Goal: Obtain resource: Download file/media

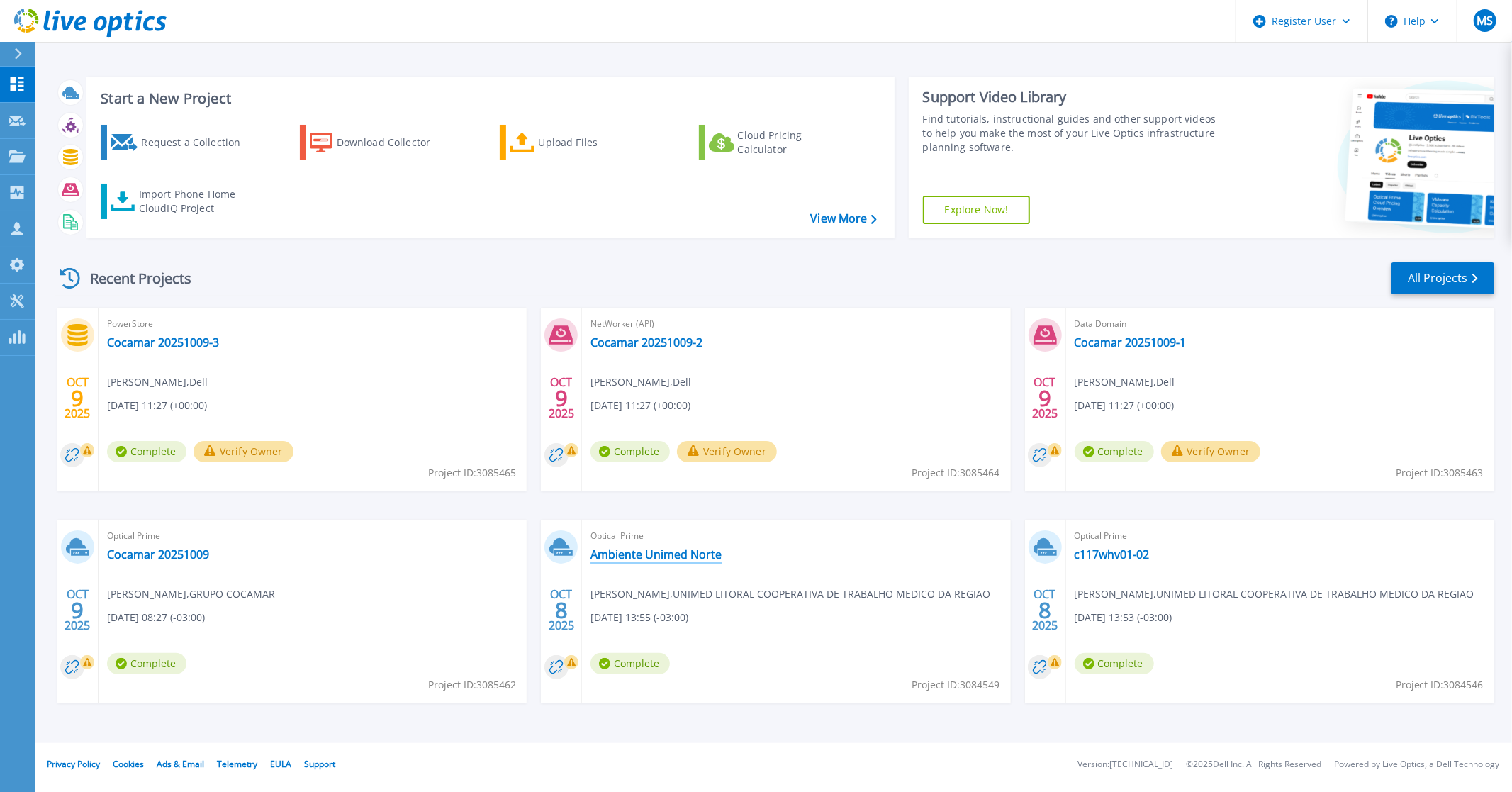
click at [689, 556] on link "Ambiente Unimed Norte" at bounding box center [656, 554] width 131 height 14
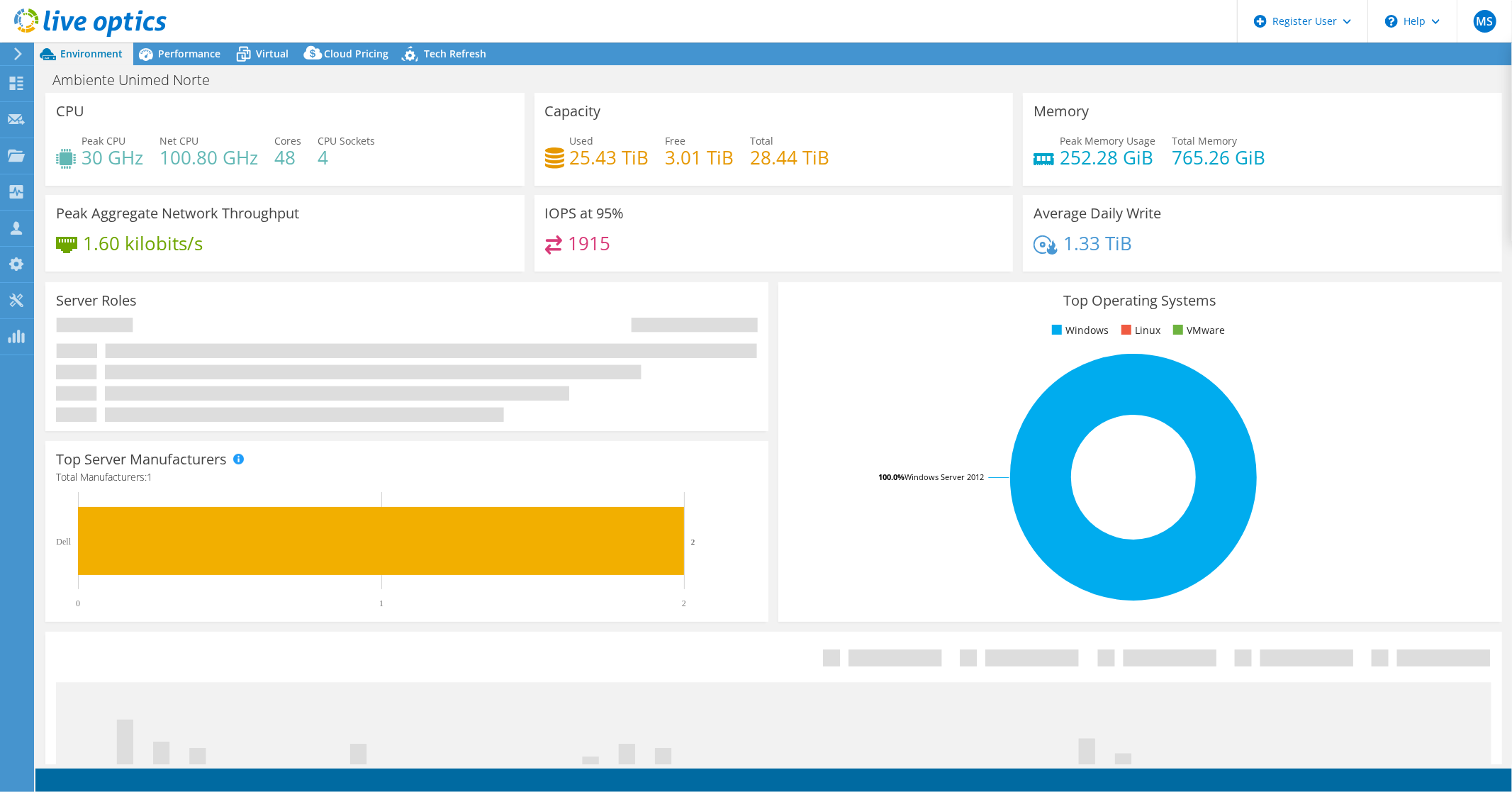
select select "USD"
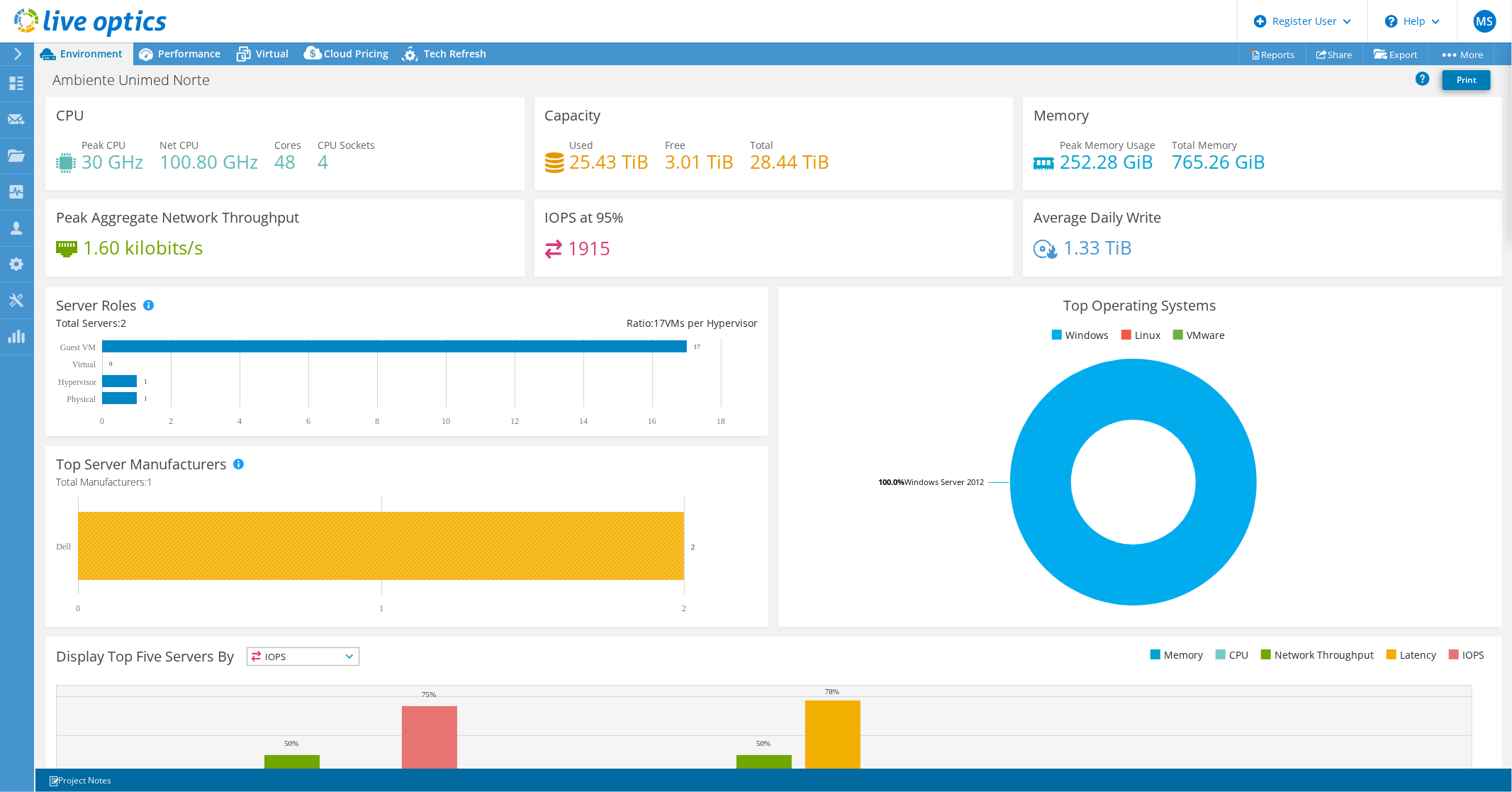
scroll to position [2, 0]
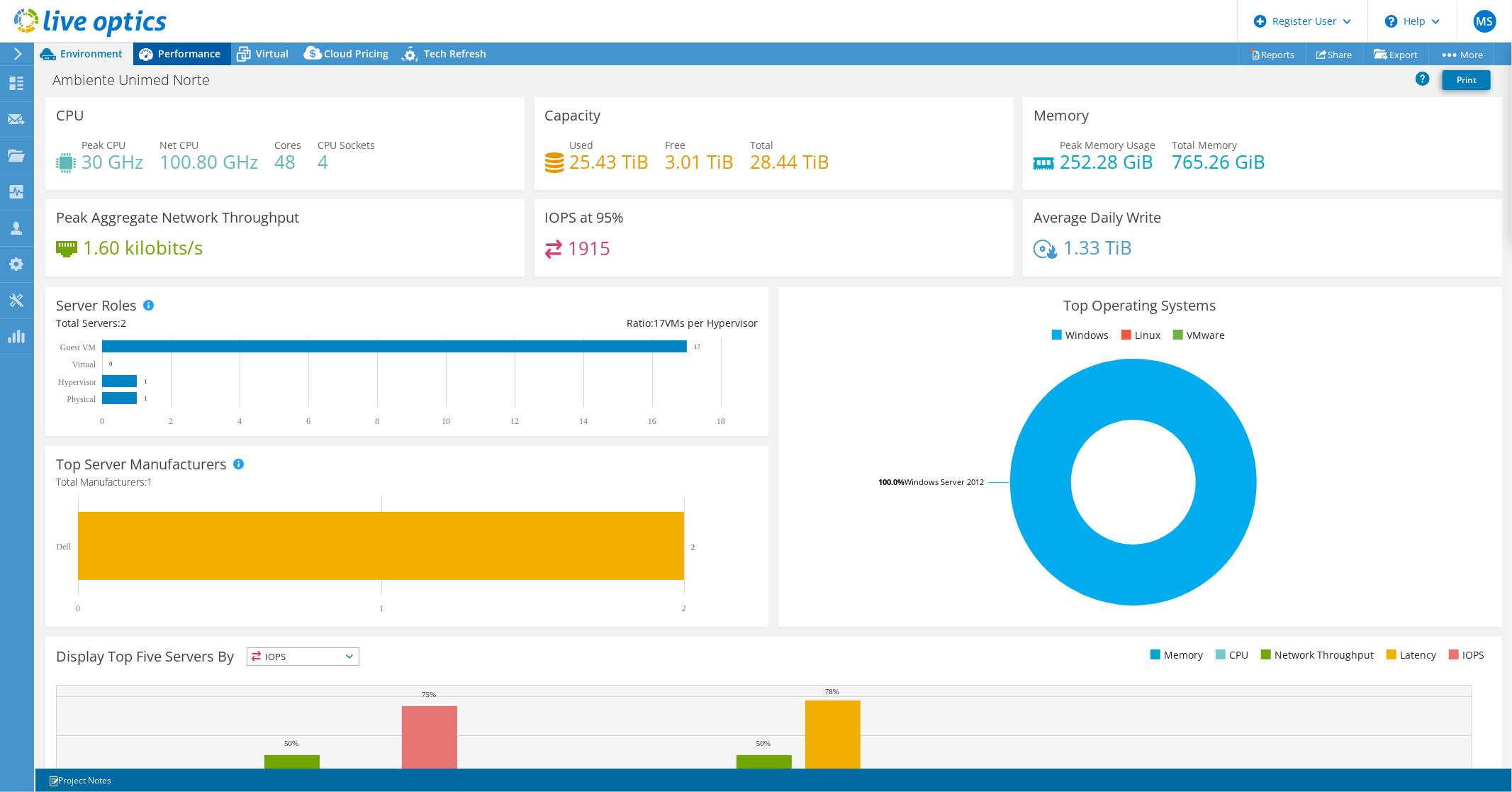
click at [186, 61] on div "Performance" at bounding box center [182, 54] width 98 height 23
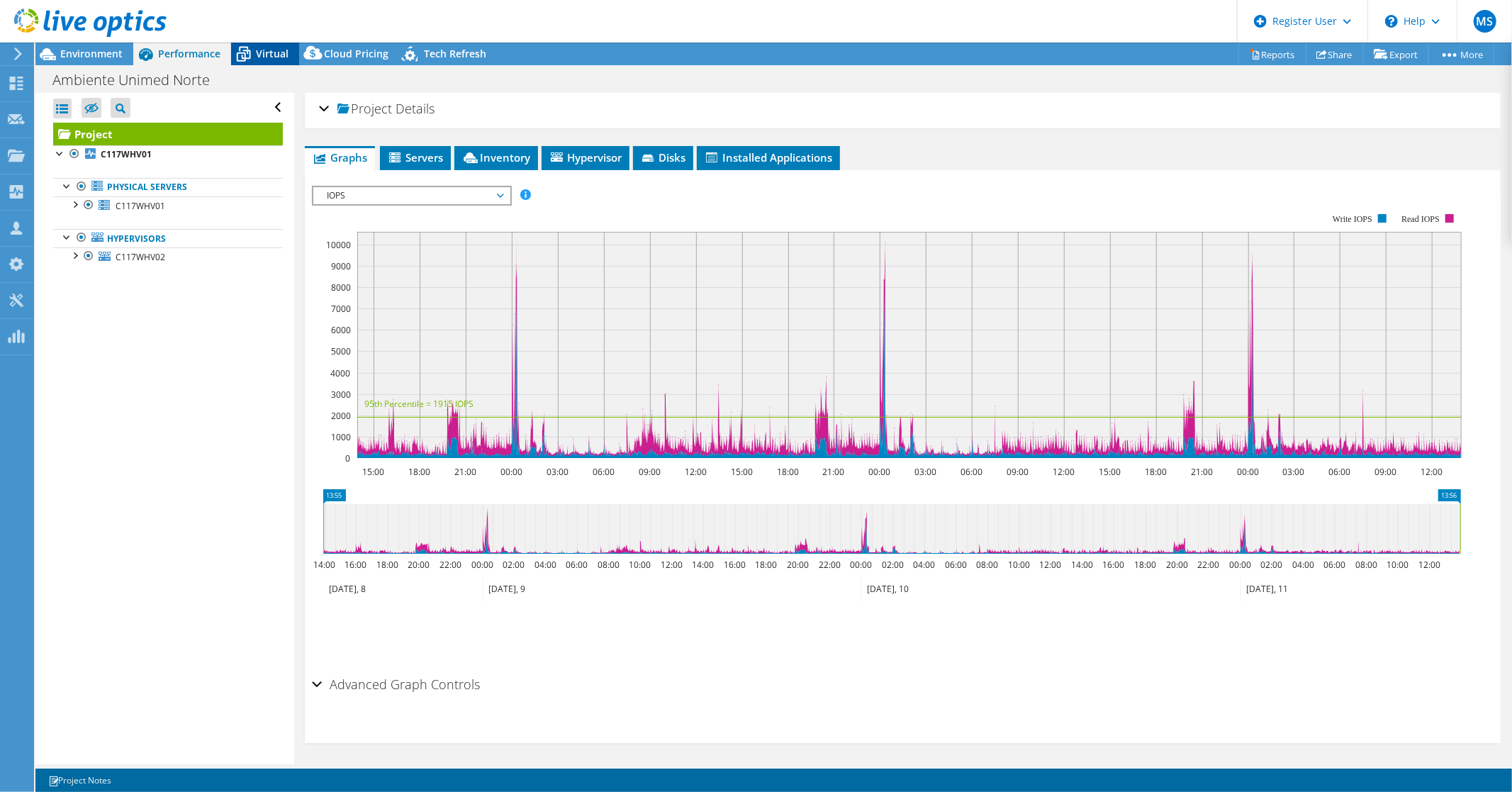
click at [256, 59] on span "Virtual" at bounding box center [273, 54] width 33 height 13
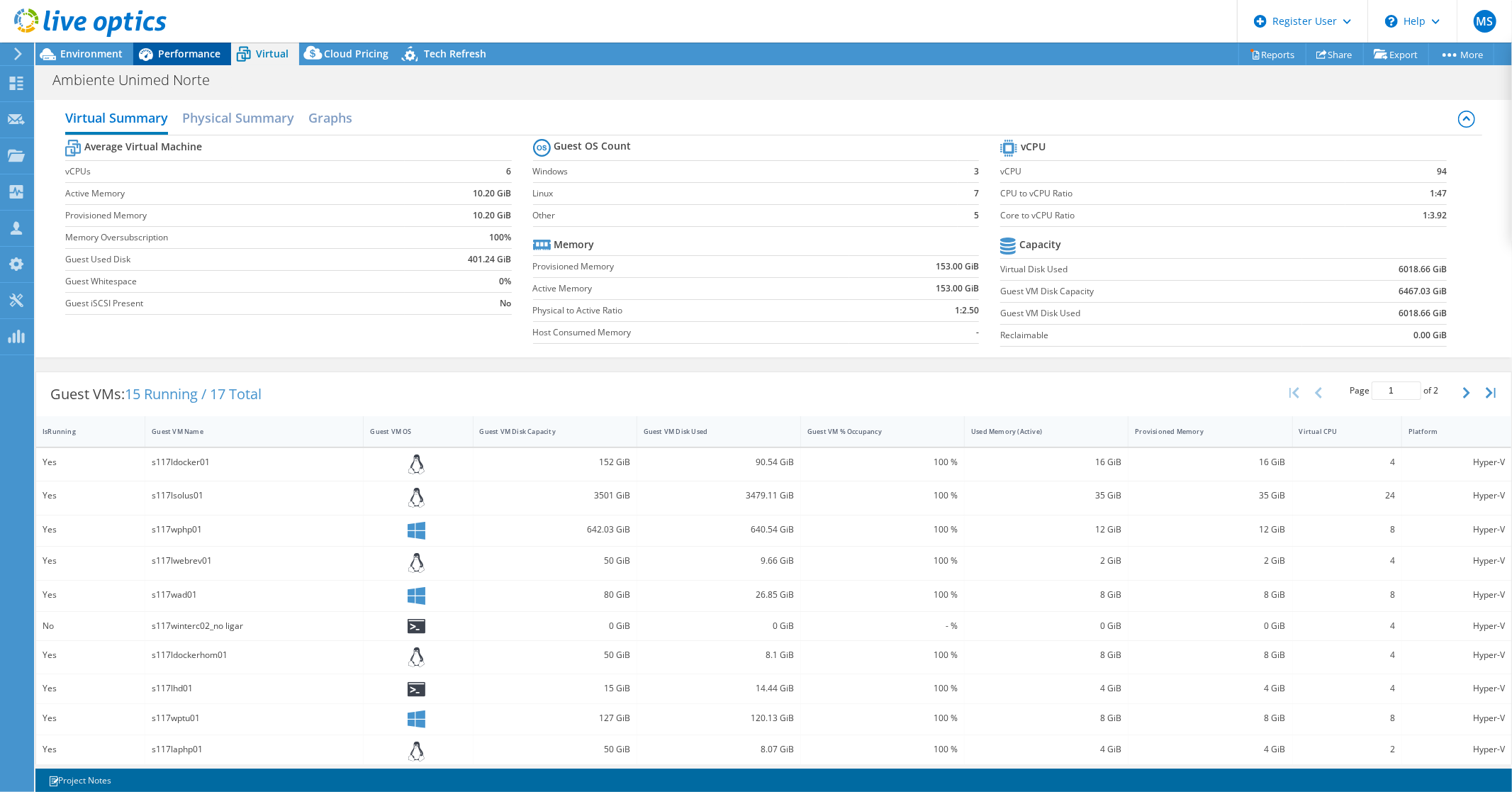
drag, startPoint x: 191, startPoint y: 53, endPoint x: 139, endPoint y: 58, distance: 52.2
click at [190, 53] on span "Performance" at bounding box center [190, 54] width 63 height 13
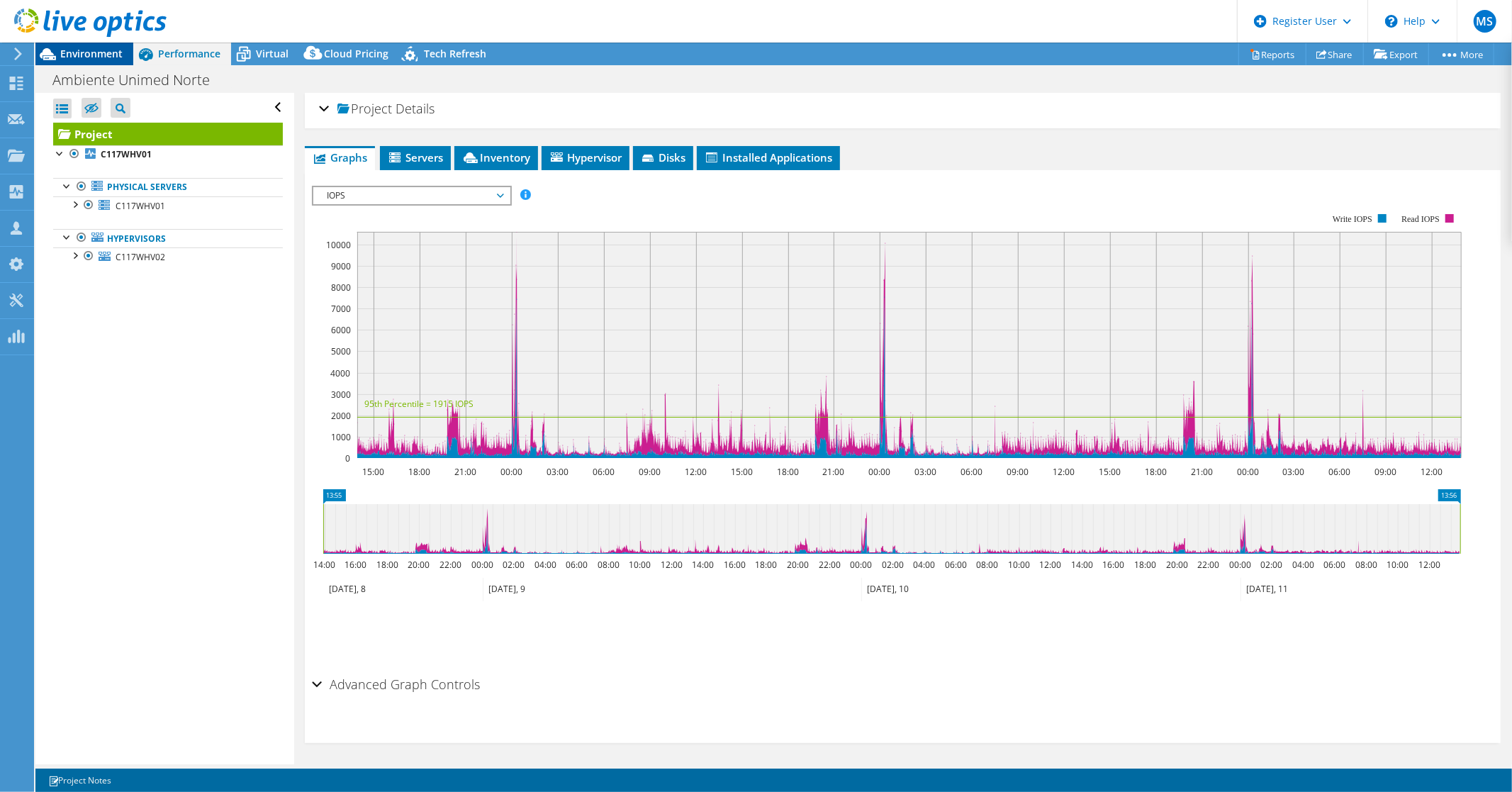
click at [101, 59] on span "Environment" at bounding box center [91, 54] width 63 height 13
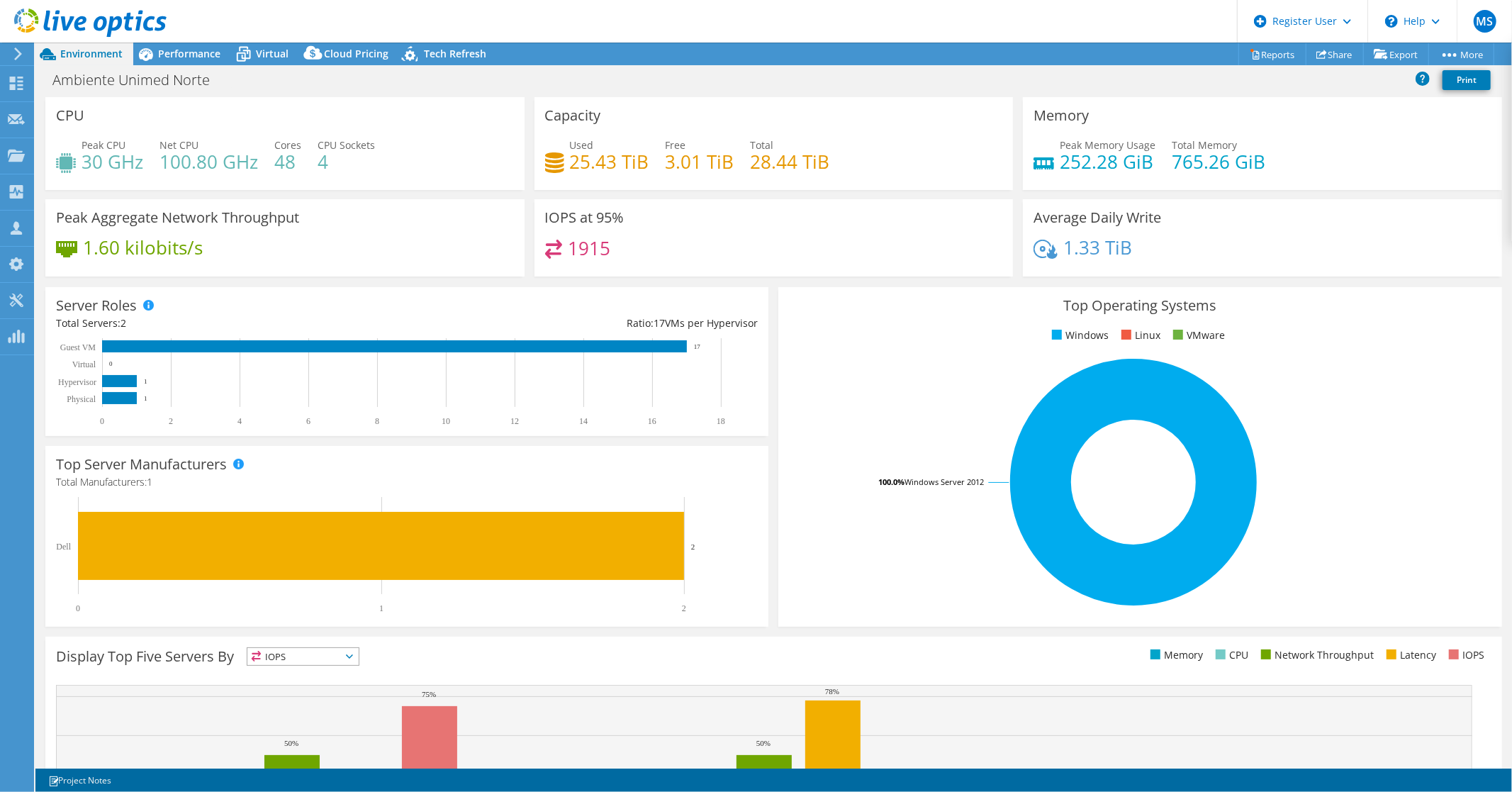
click at [63, 23] on use at bounding box center [90, 22] width 152 height 28
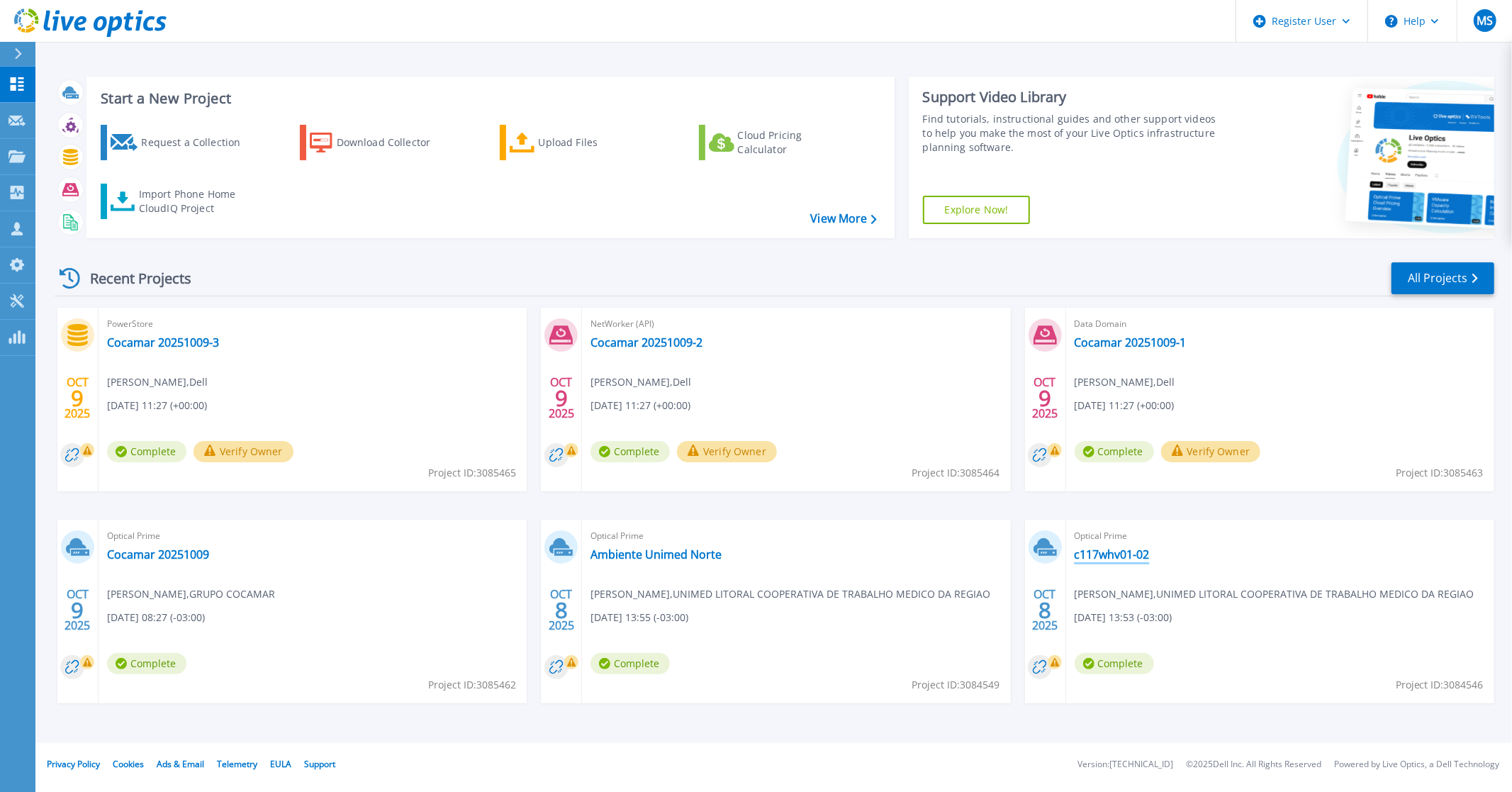
click at [1114, 556] on link "c117whv01-02" at bounding box center [1112, 554] width 75 height 14
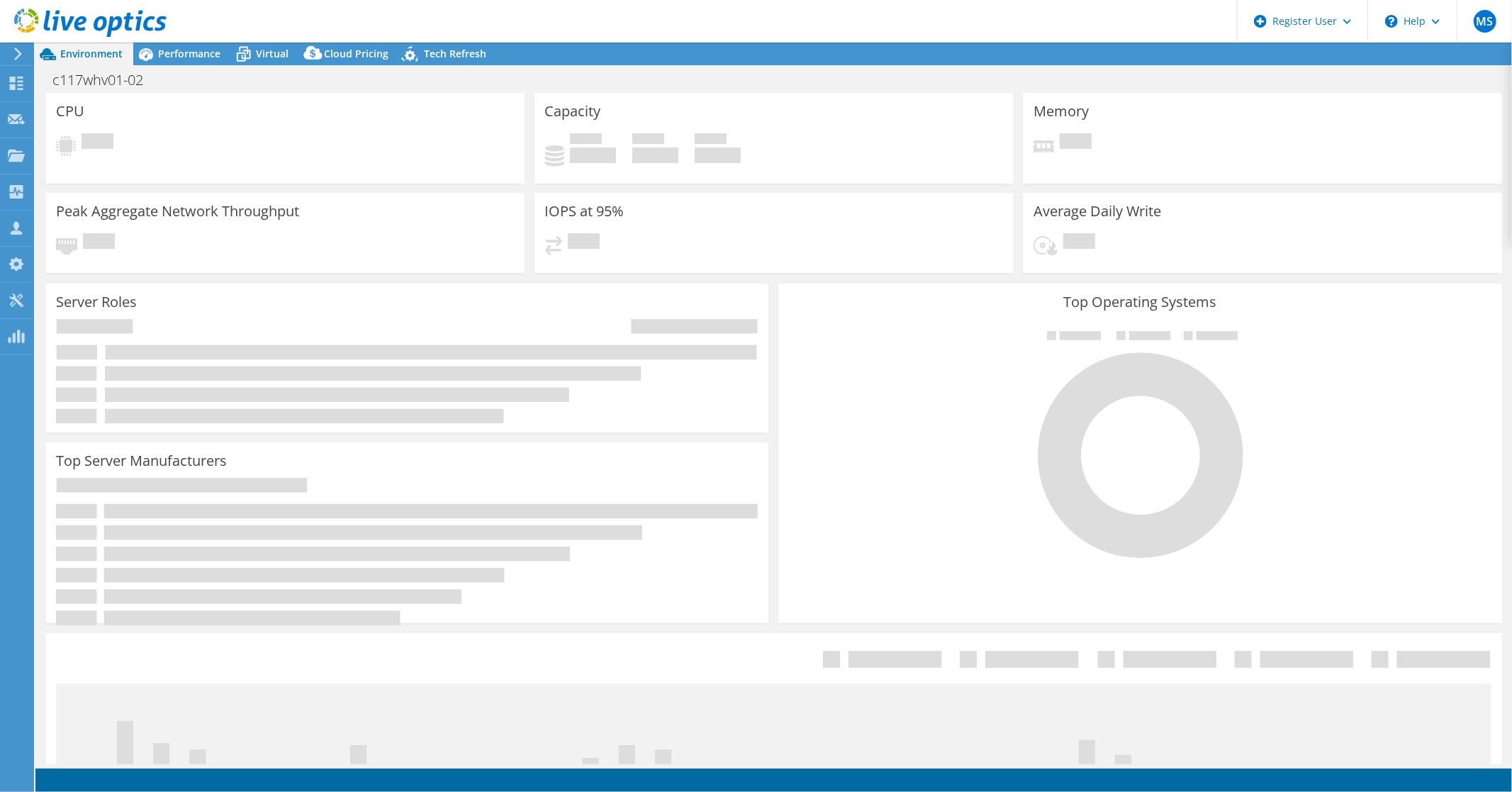
select select "USD"
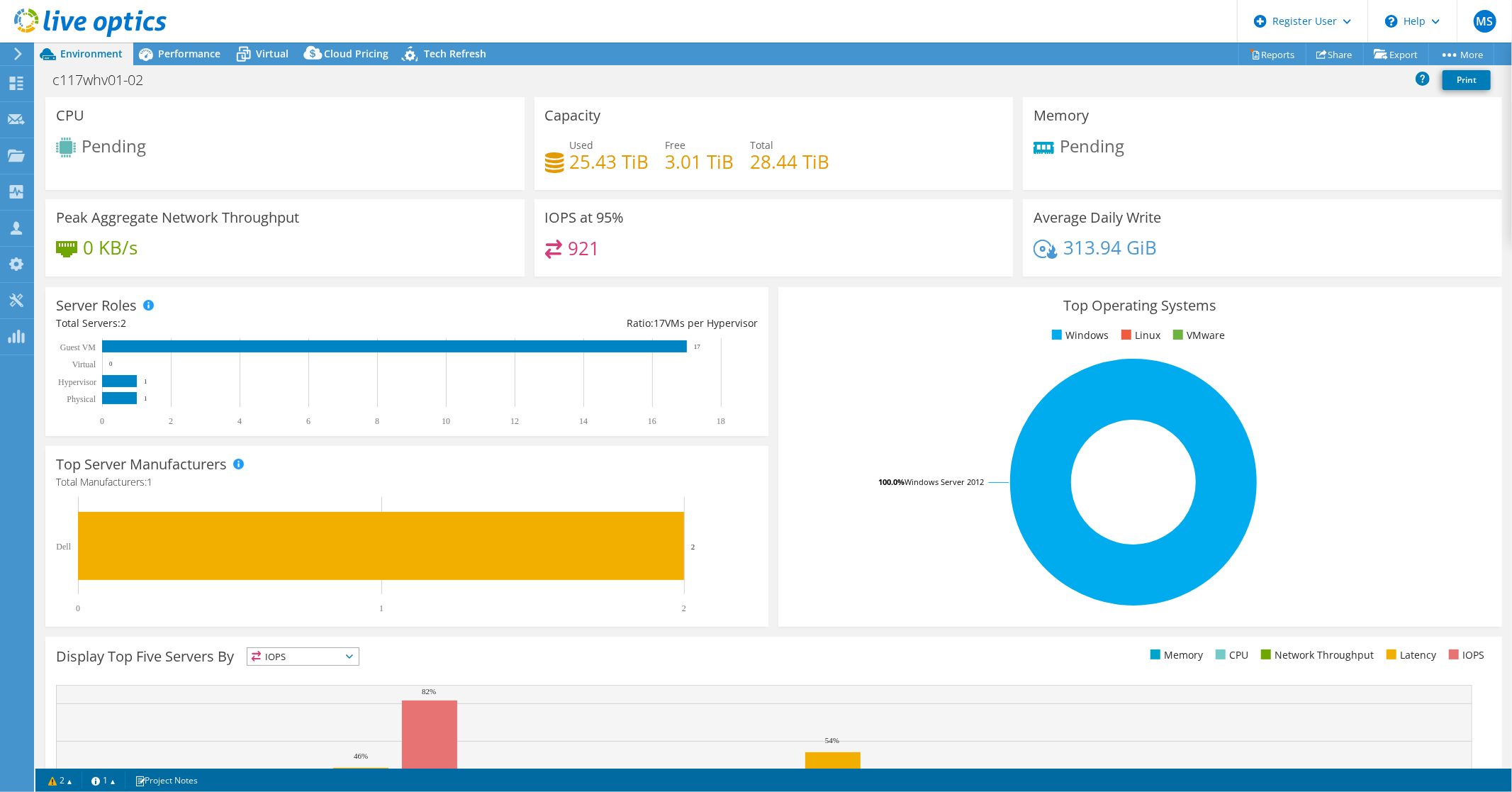
click at [57, 25] on use at bounding box center [90, 22] width 152 height 28
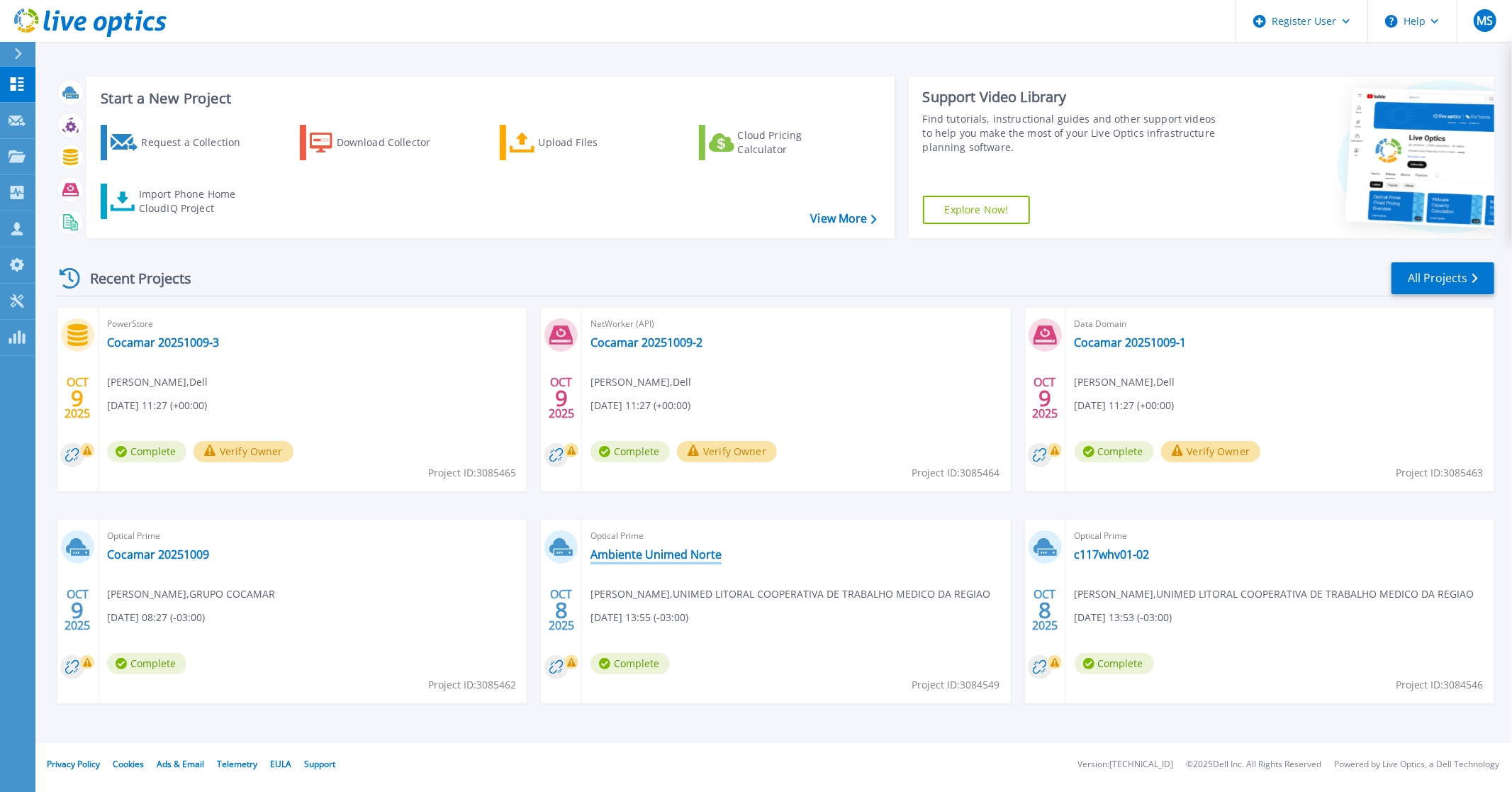
click at [640, 556] on link "Ambiente Unimed Norte" at bounding box center [656, 554] width 131 height 14
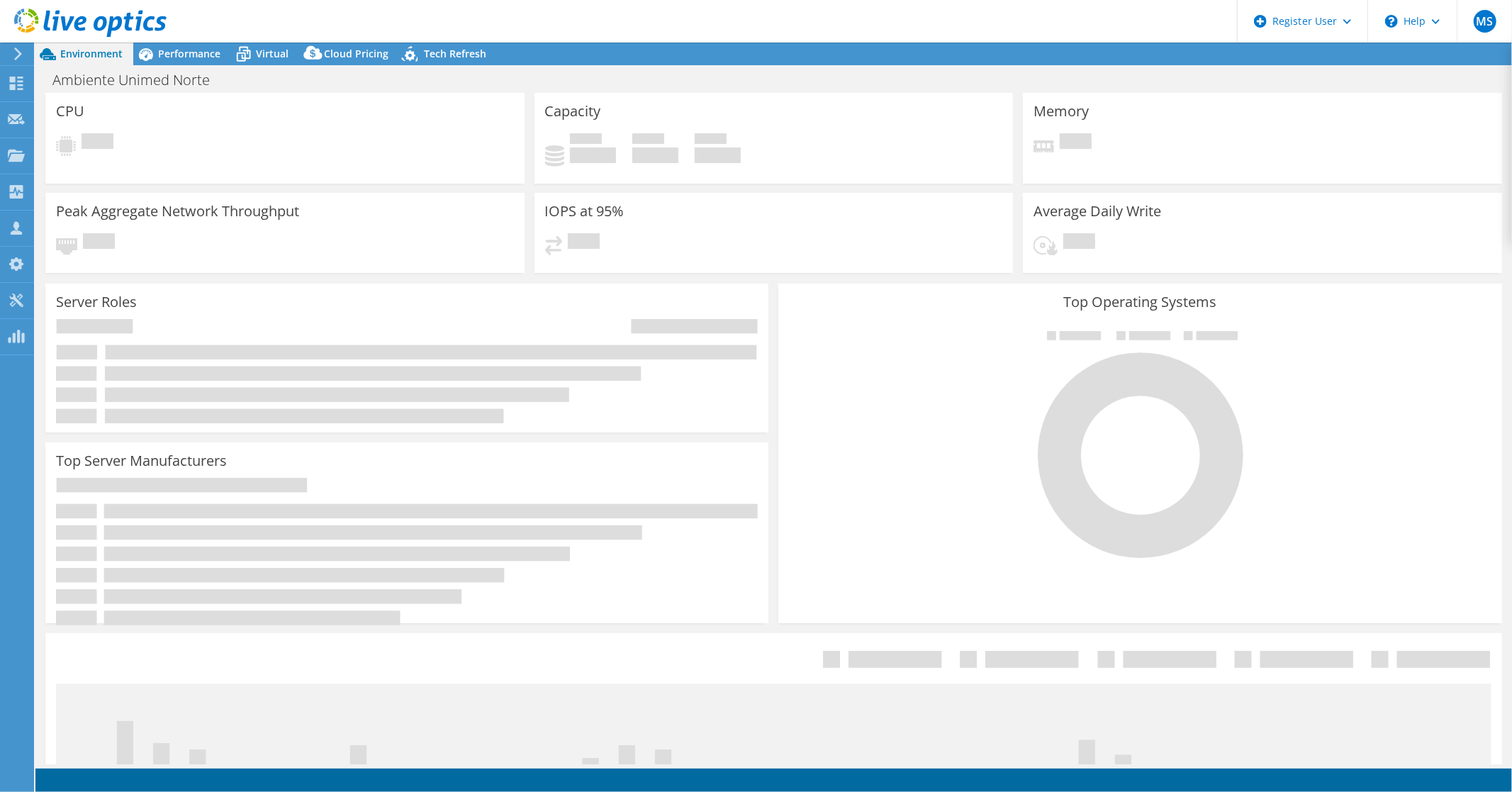
select select "USD"
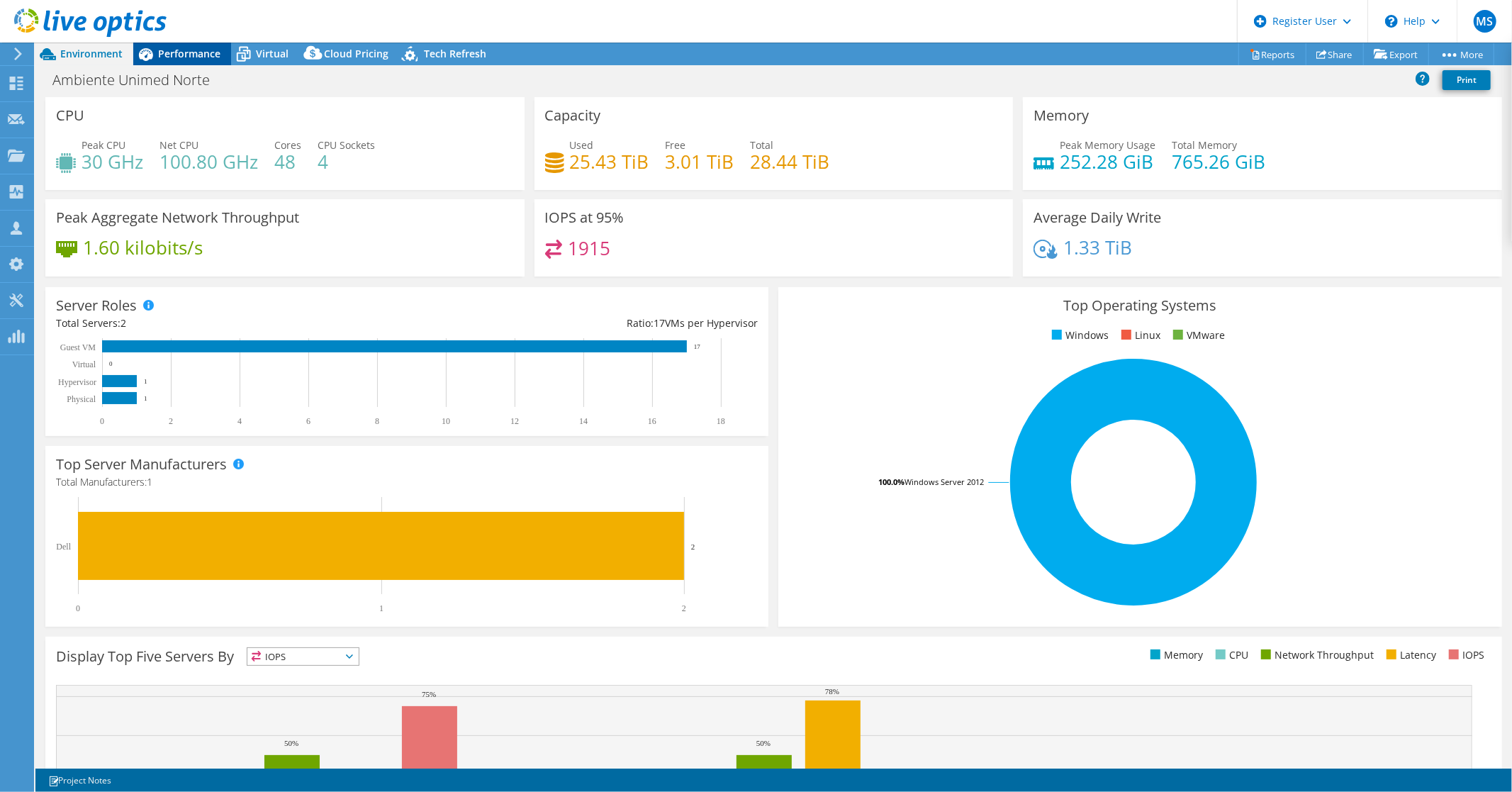
click at [185, 52] on span "Performance" at bounding box center [190, 54] width 63 height 13
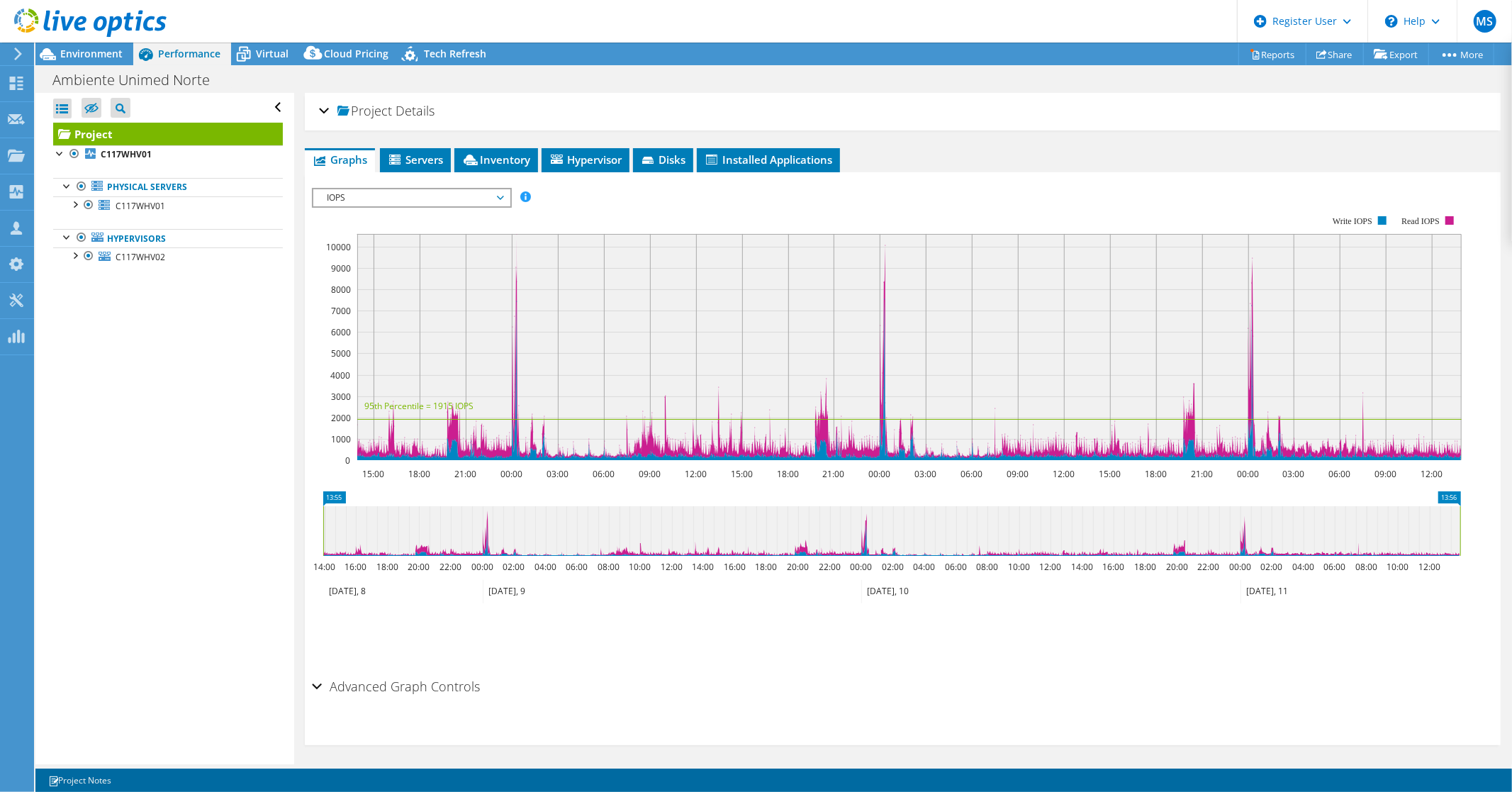
click at [500, 195] on span "IOPS" at bounding box center [411, 198] width 182 height 17
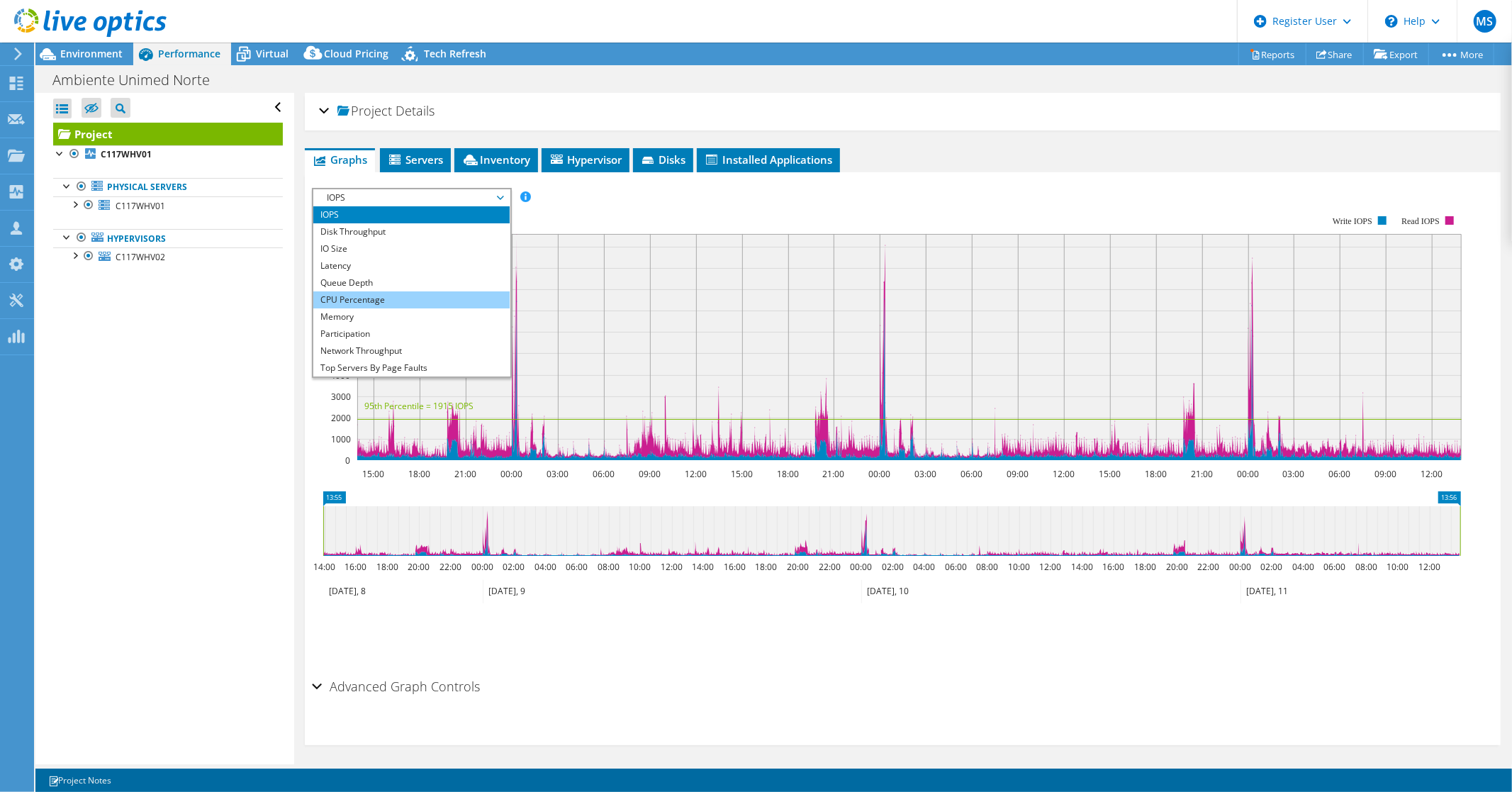
click at [355, 294] on li "CPU Percentage" at bounding box center [411, 300] width 196 height 17
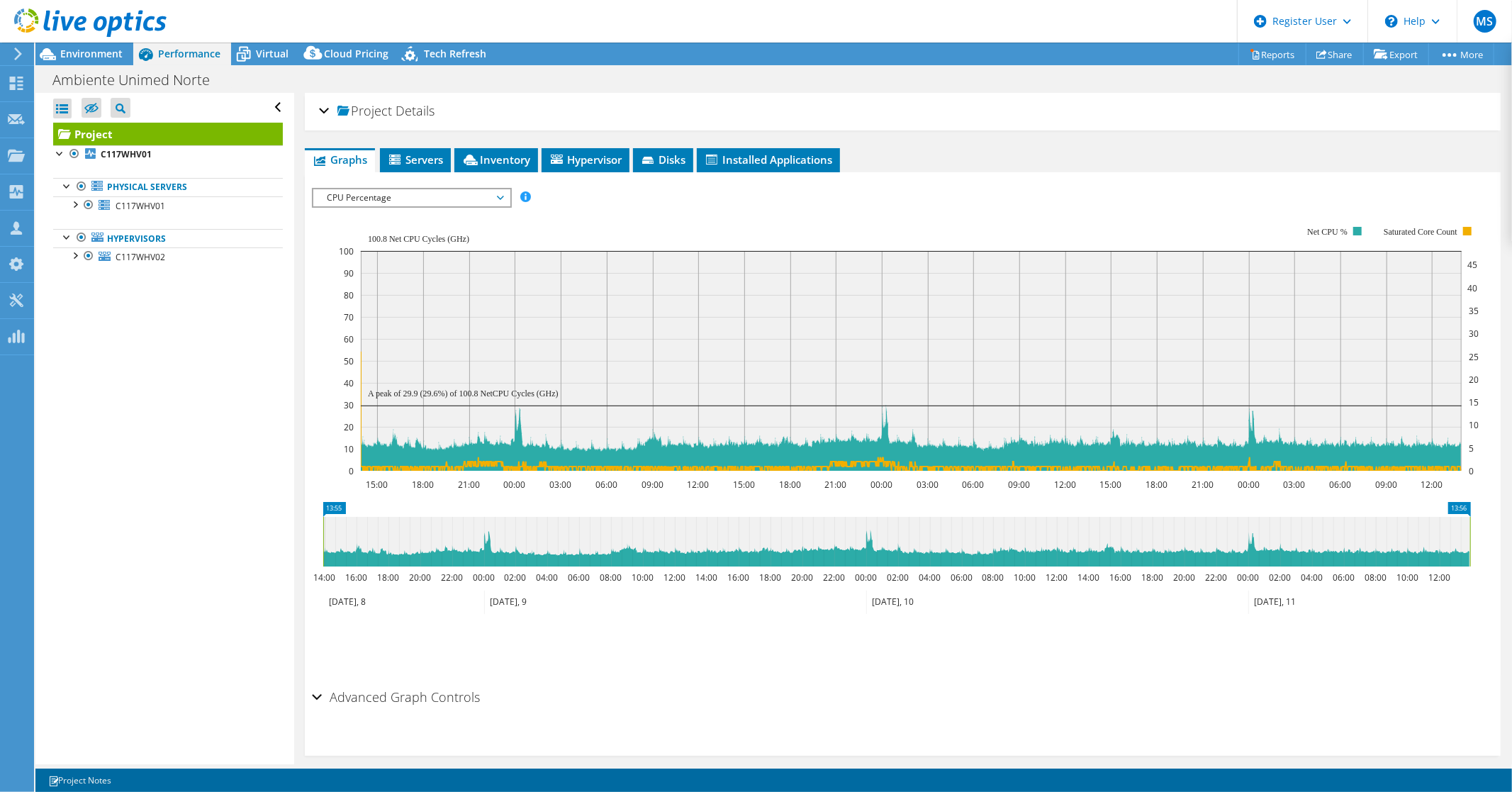
click at [308, 307] on section "IOPS Disk Throughput IO Size Latency Queue Depth CPU Percentage Memory Page Fau…" at bounding box center [903, 464] width 1196 height 583
click at [499, 194] on span "CPU Percentage" at bounding box center [411, 198] width 182 height 17
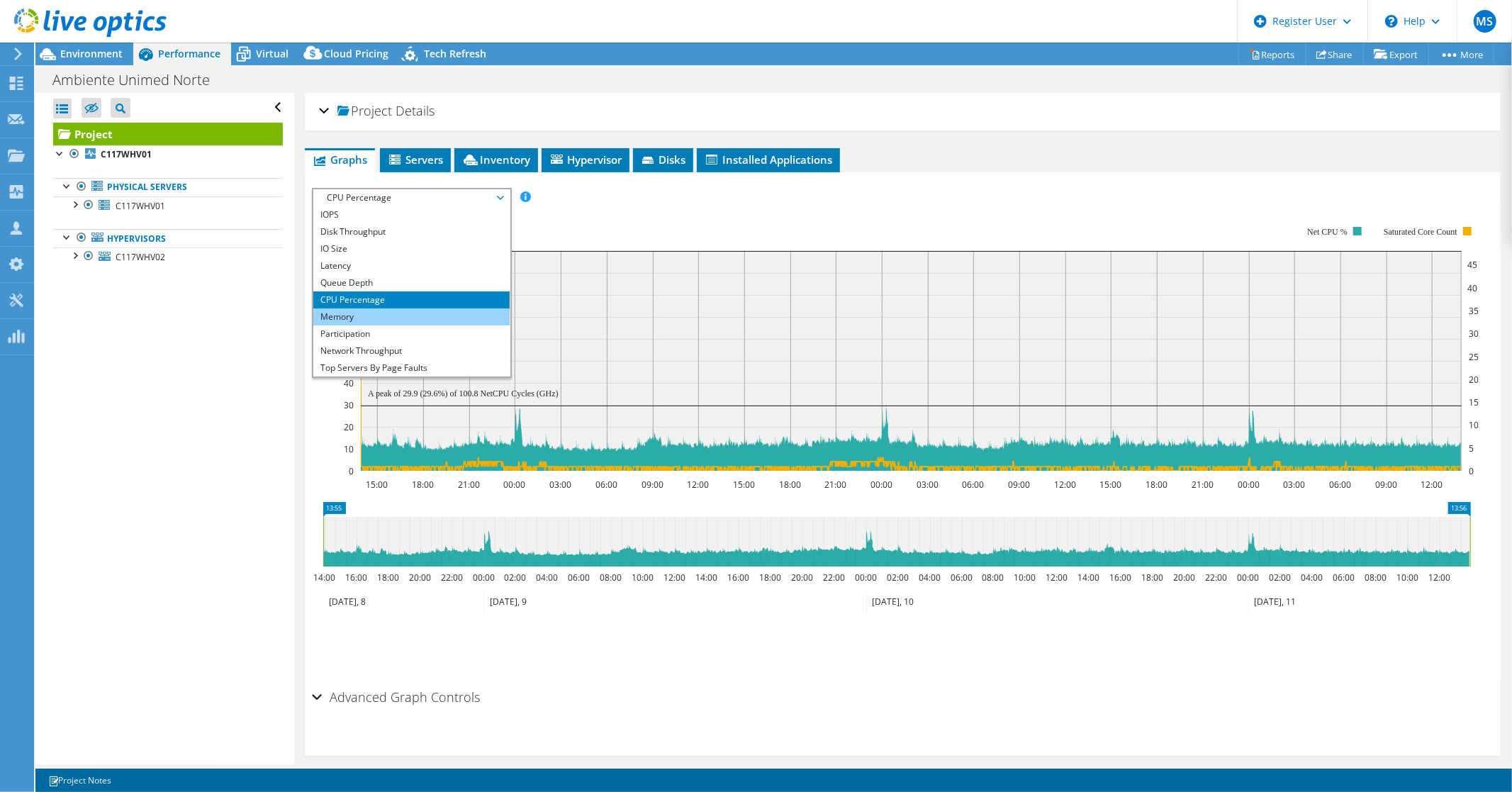
click at [359, 314] on li "Memory" at bounding box center [411, 316] width 196 height 17
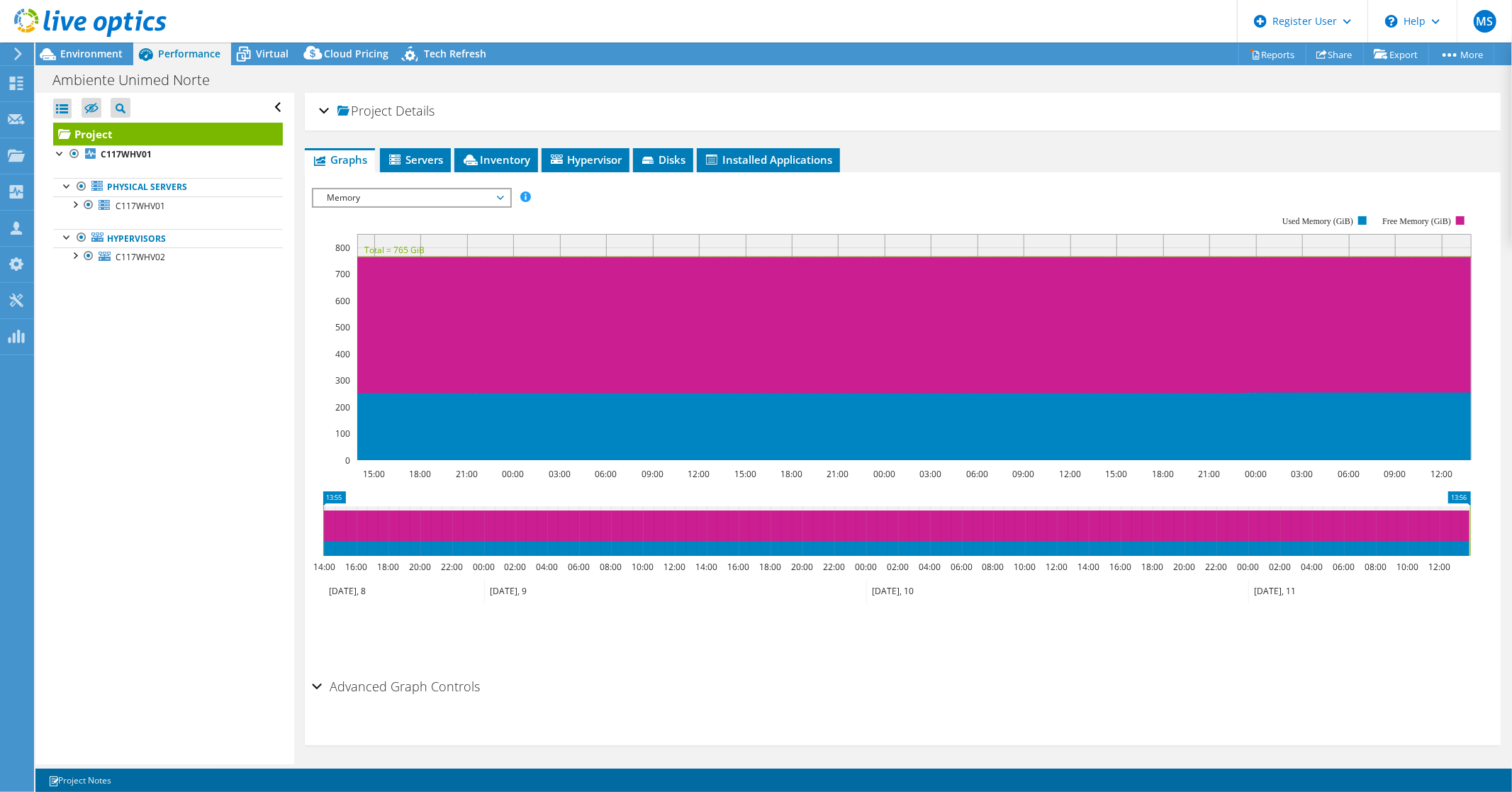
click at [500, 194] on span "Memory" at bounding box center [411, 198] width 182 height 17
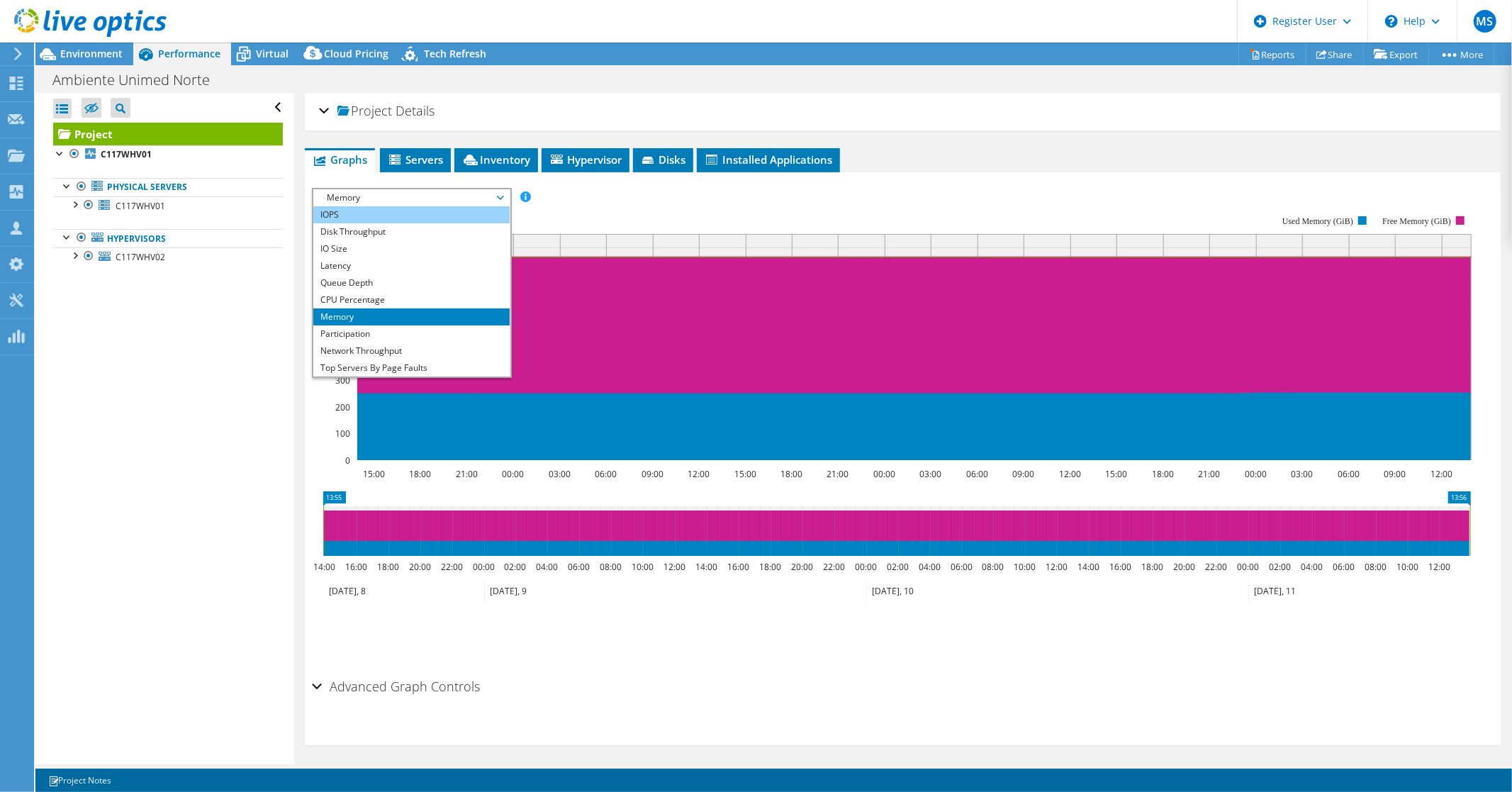
click at [358, 216] on li "IOPS" at bounding box center [411, 214] width 196 height 17
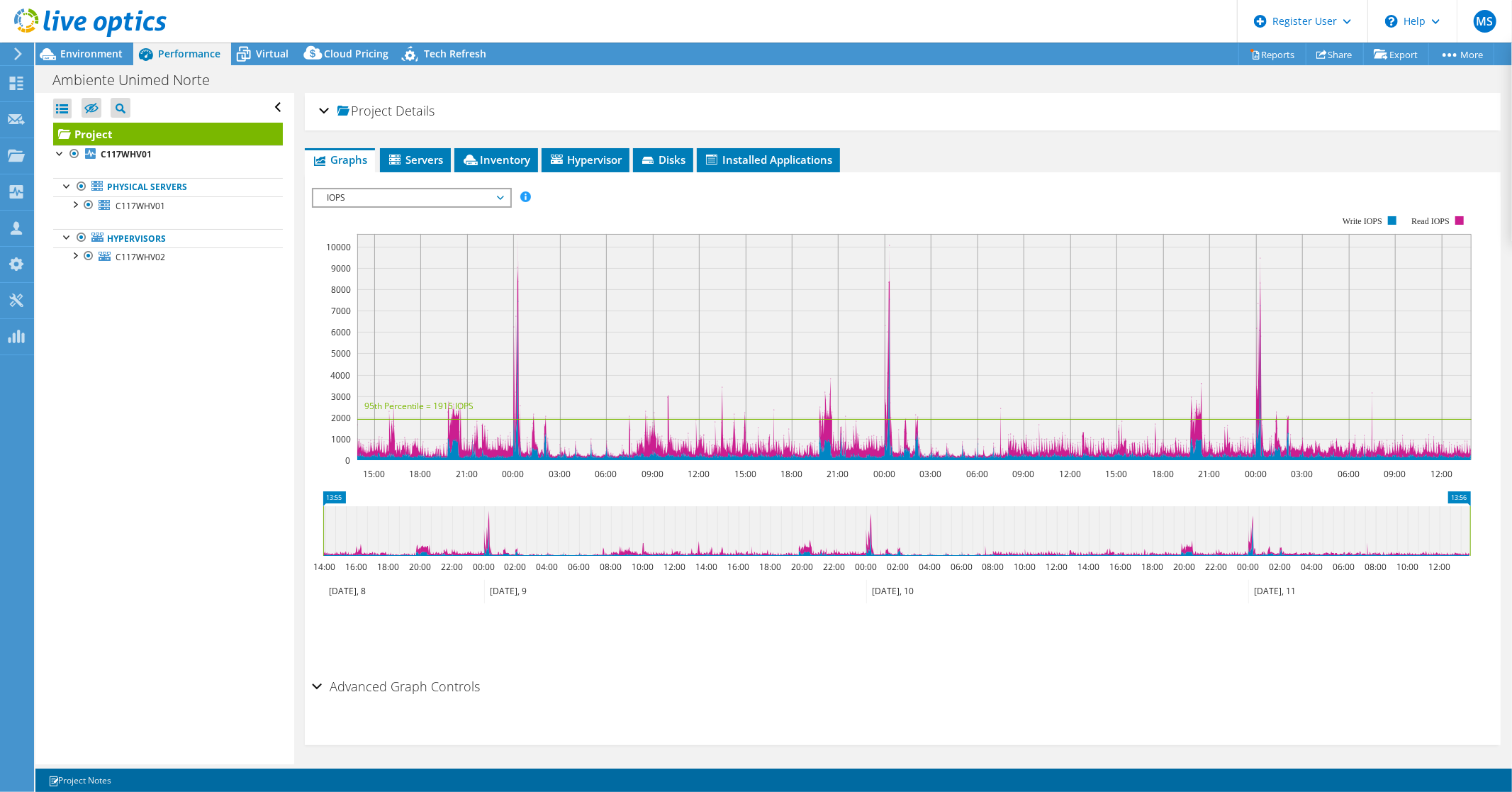
click at [607, 325] on rect at bounding box center [915, 347] width 1115 height 226
click at [457, 232] on icon "15:00 18:00 21:00 00:00 03:00 06:00 09:00 12:00 15:00 18:00 21:00 00:00 03:00 0…" at bounding box center [897, 338] width 1171 height 284
click at [500, 350] on rect at bounding box center [915, 347] width 1115 height 226
click at [607, 396] on rect at bounding box center [915, 347] width 1115 height 226
click at [499, 194] on span "IOPS" at bounding box center [411, 198] width 182 height 17
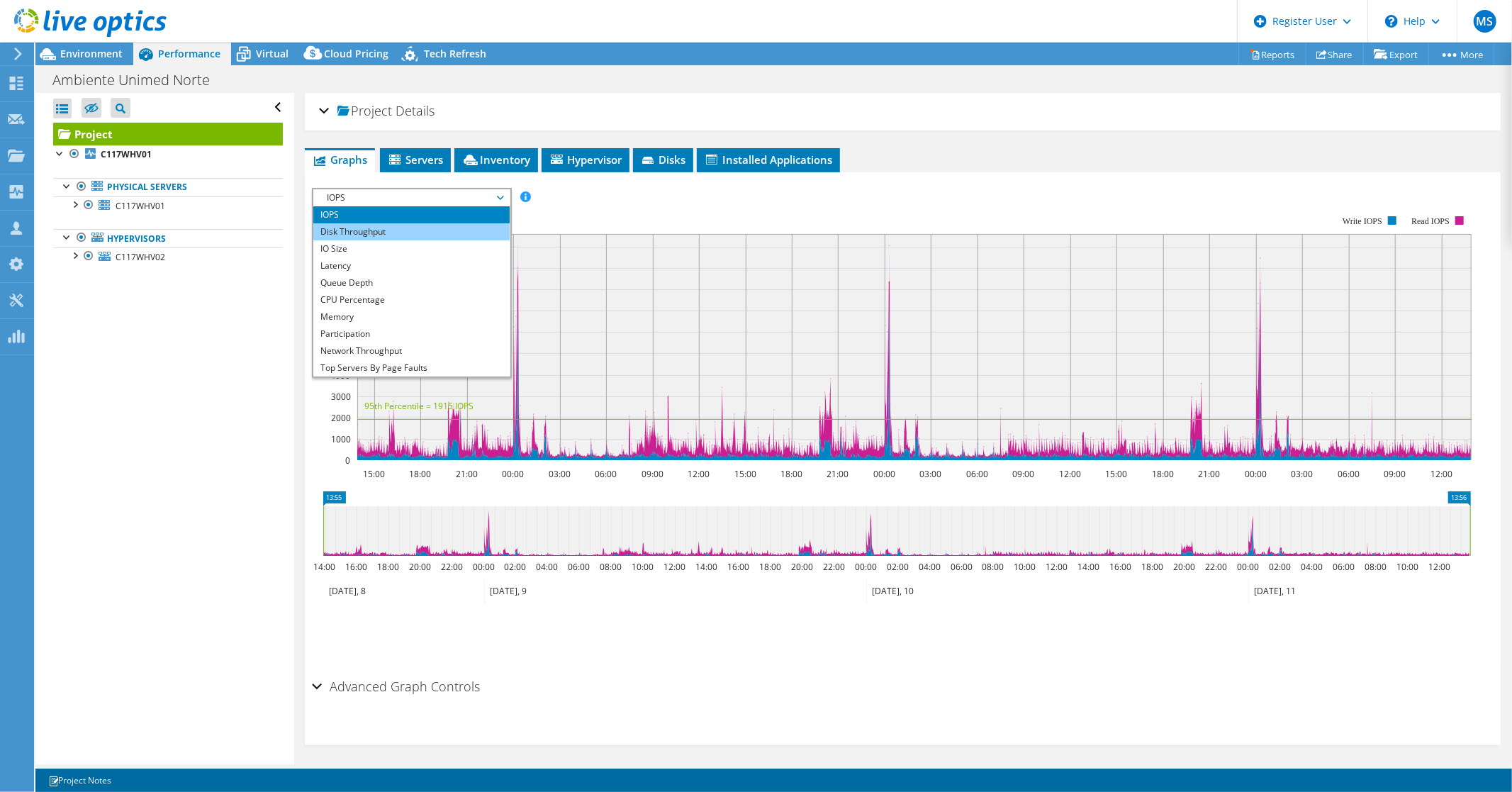
click at [373, 232] on li "Disk Throughput" at bounding box center [411, 232] width 196 height 17
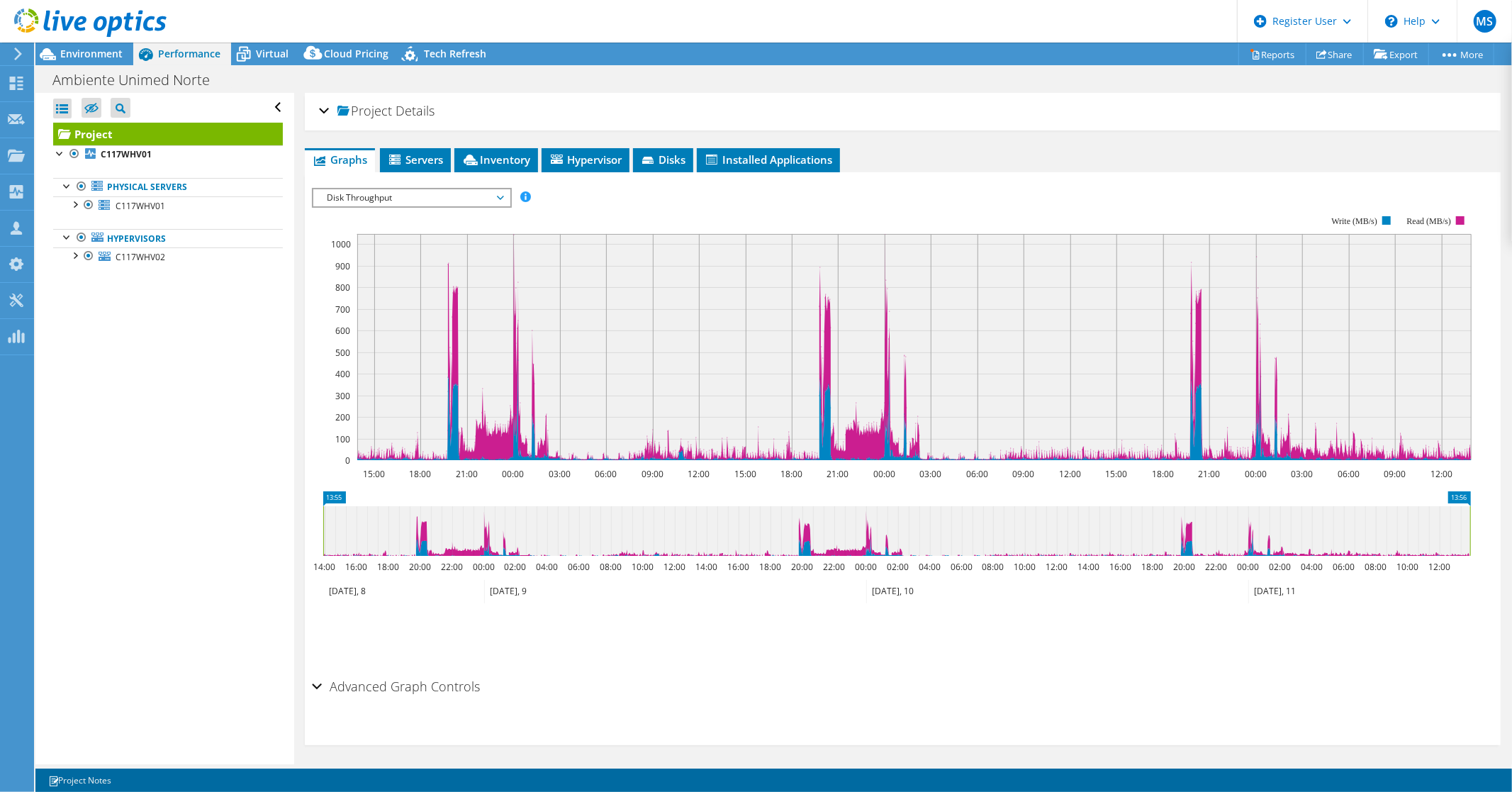
click at [90, 21] on icon at bounding box center [90, 22] width 152 height 29
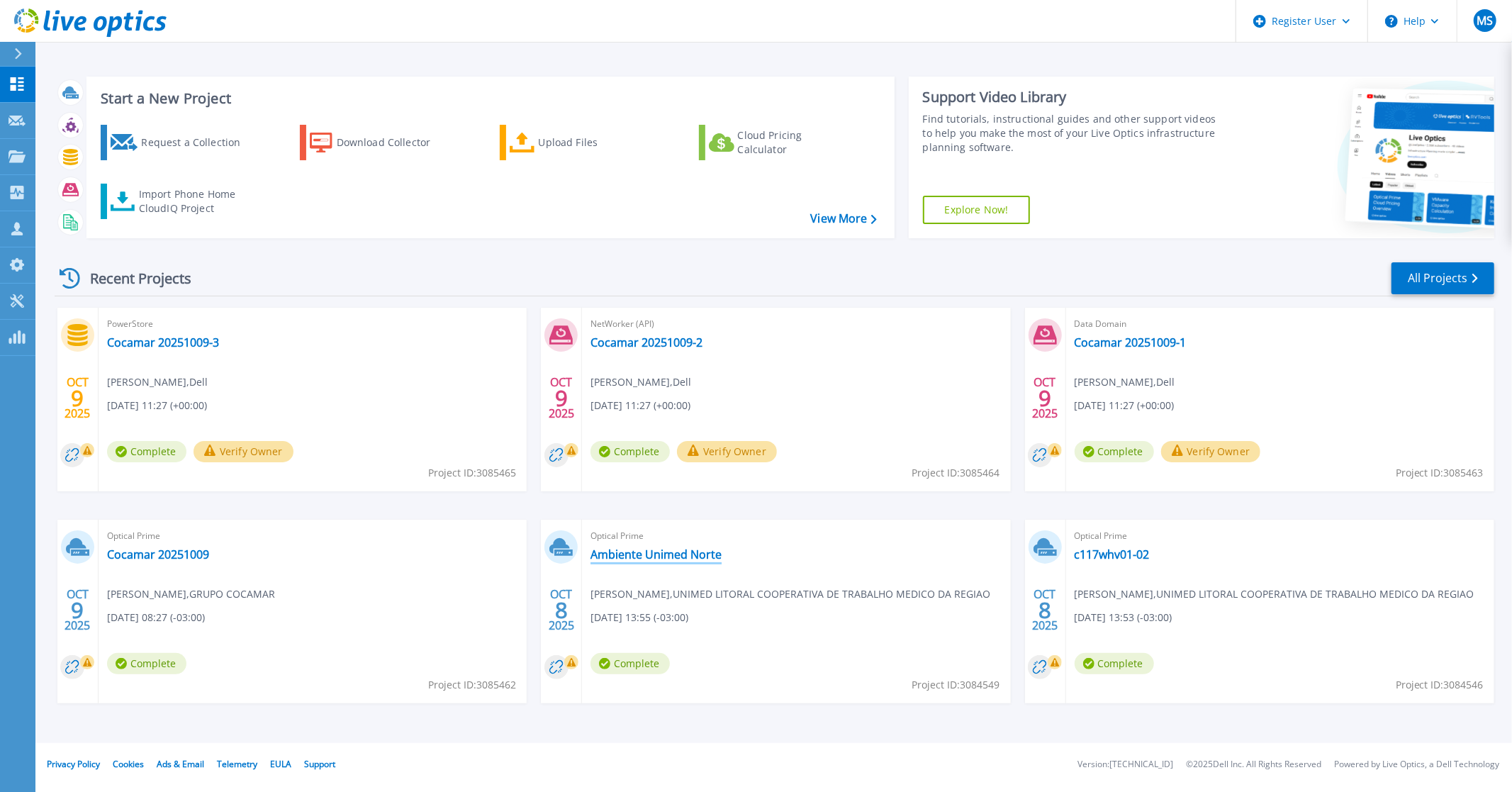
click at [650, 557] on link "Ambiente Unimed Norte" at bounding box center [656, 554] width 131 height 14
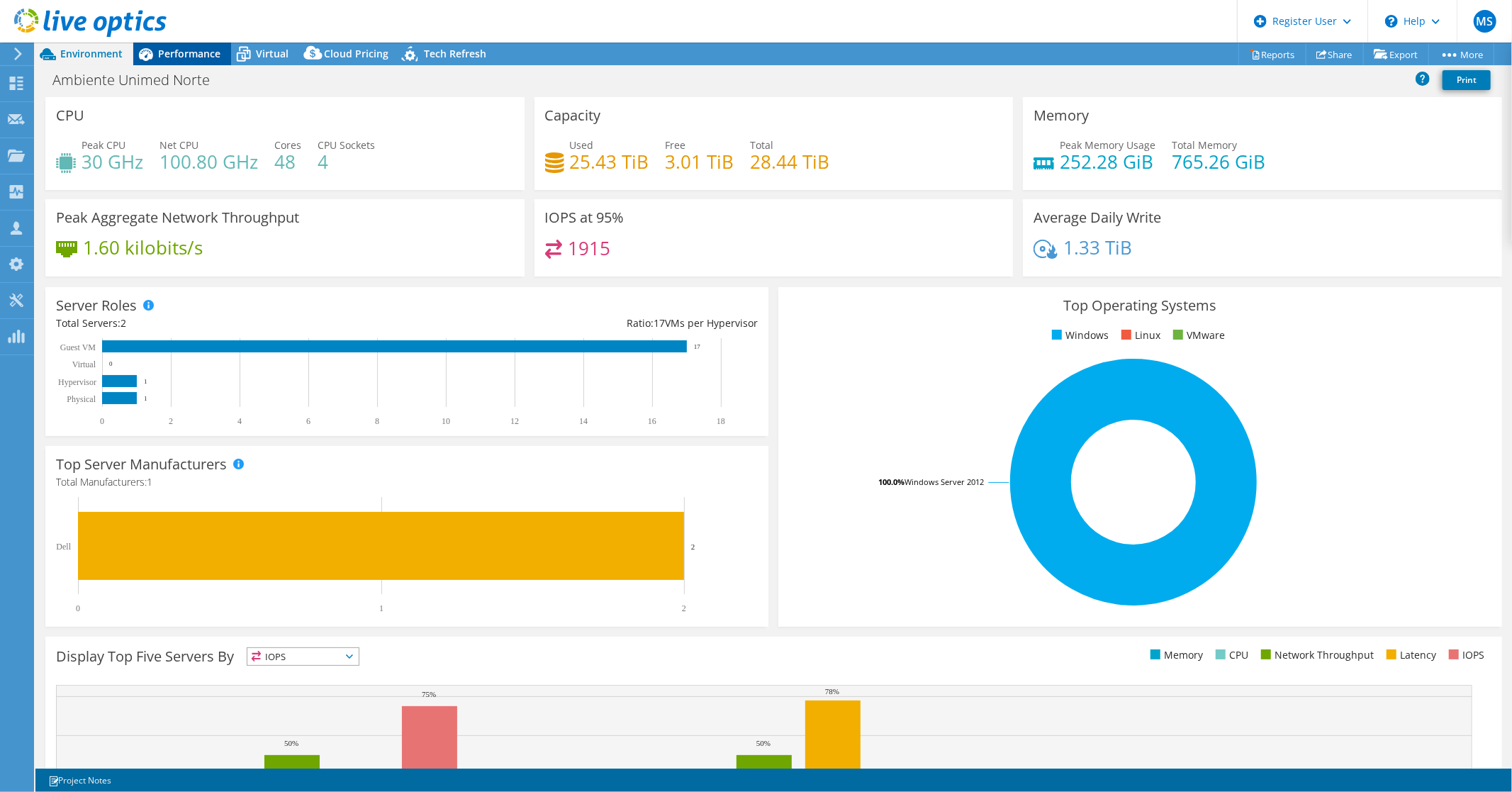
click at [200, 54] on span "Performance" at bounding box center [190, 54] width 63 height 13
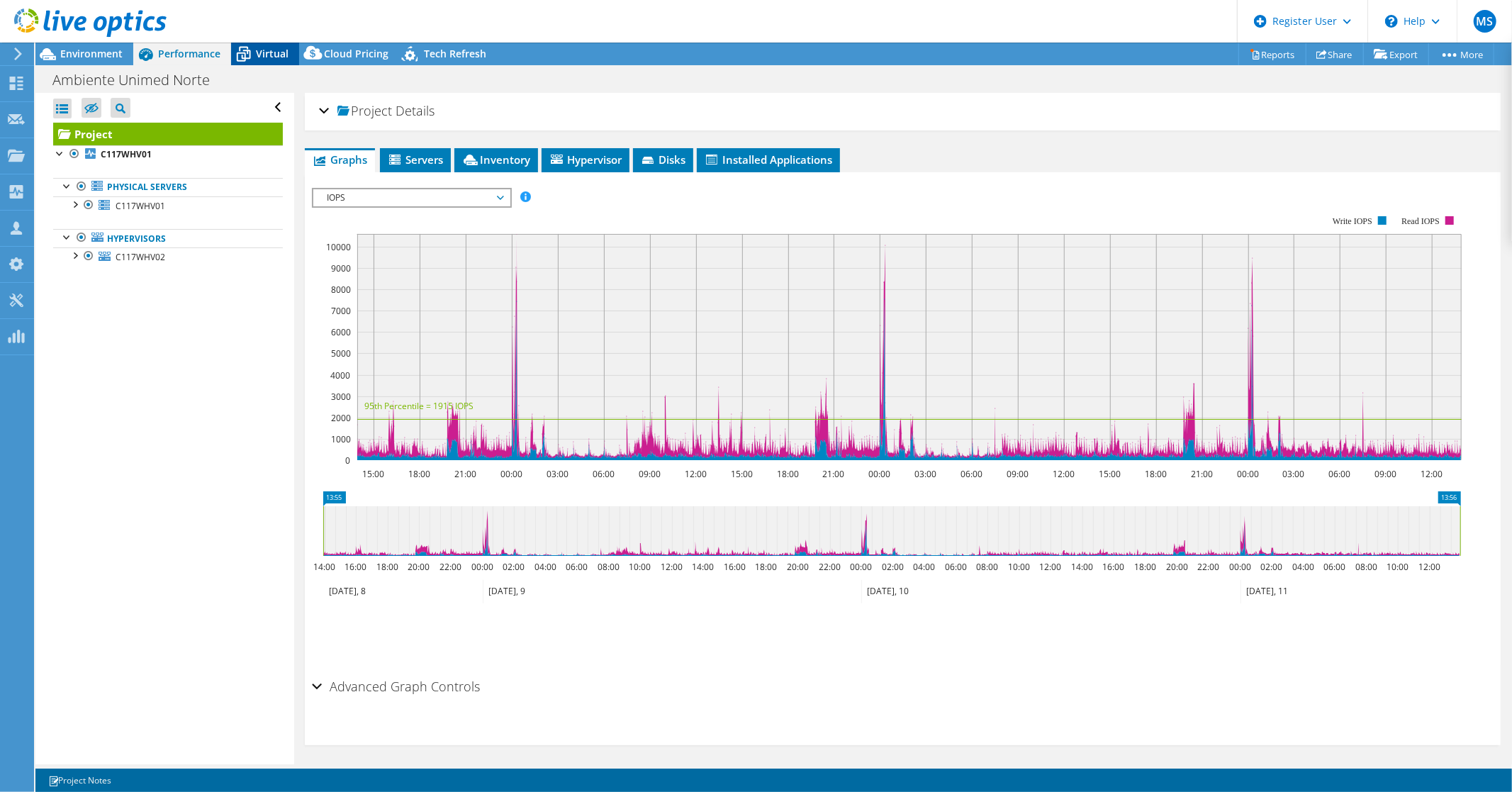
click at [255, 49] on icon at bounding box center [244, 54] width 25 height 25
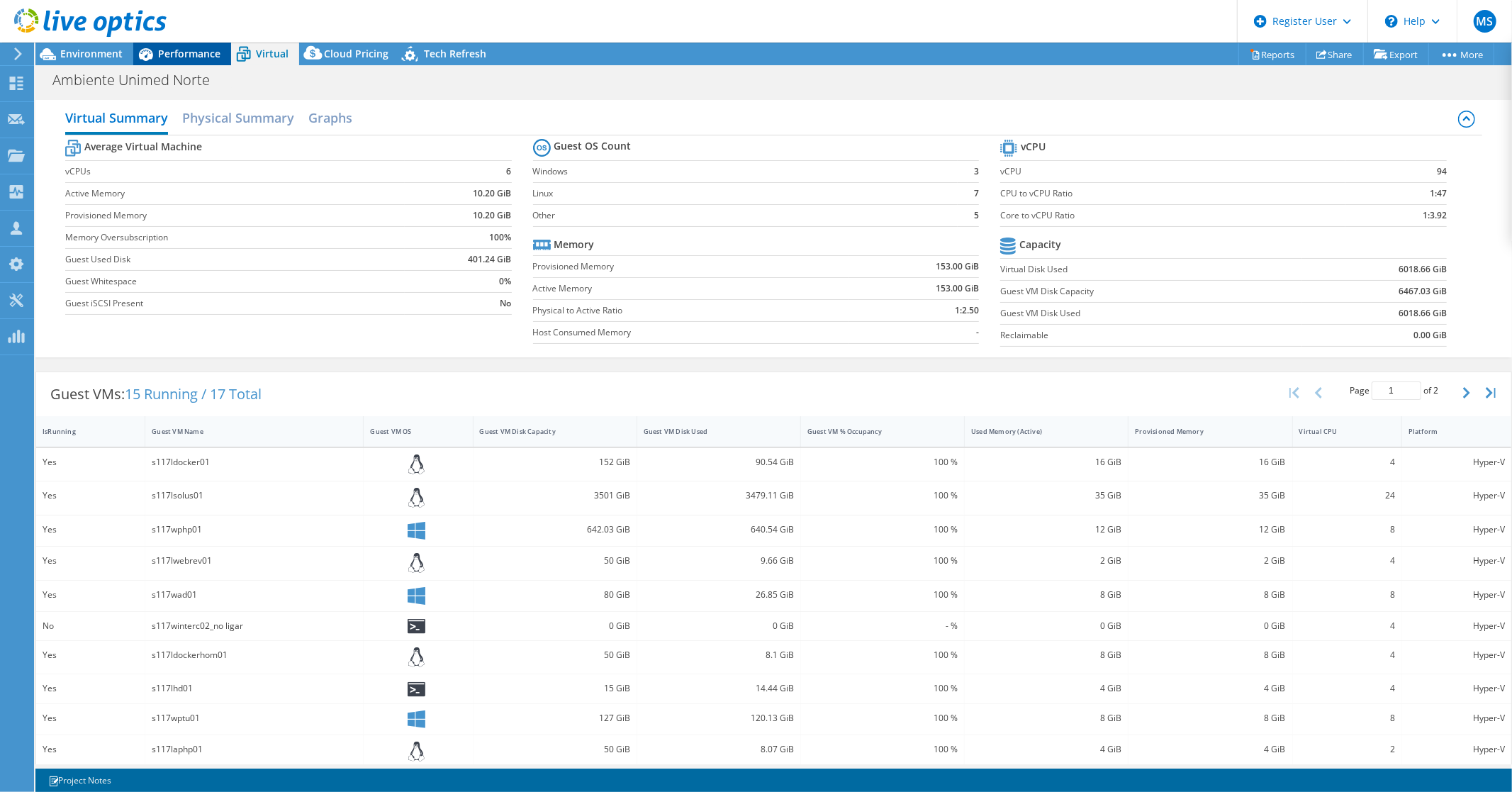
click at [176, 52] on span "Performance" at bounding box center [190, 54] width 63 height 13
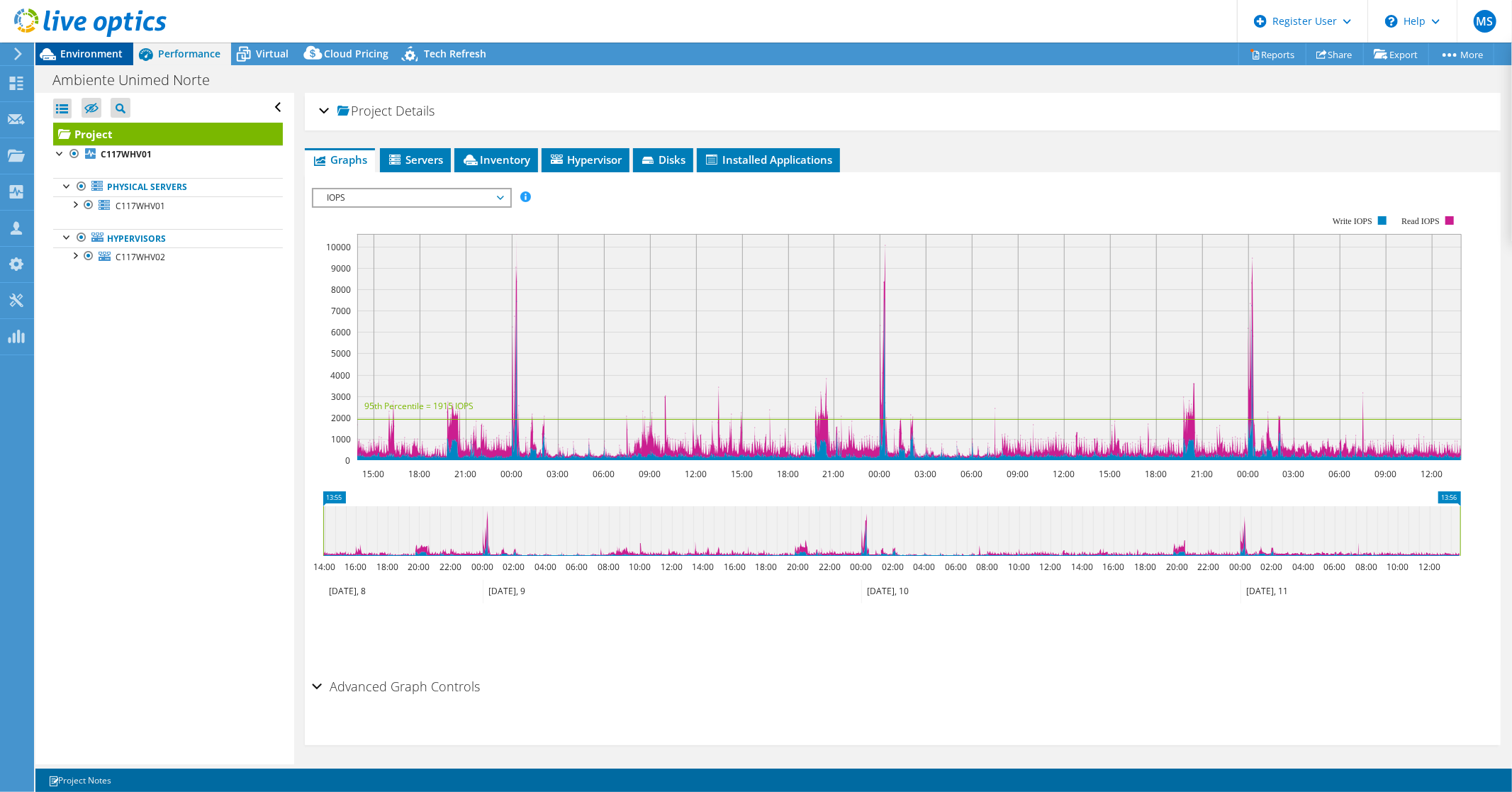
click at [86, 52] on span "Environment" at bounding box center [91, 54] width 63 height 13
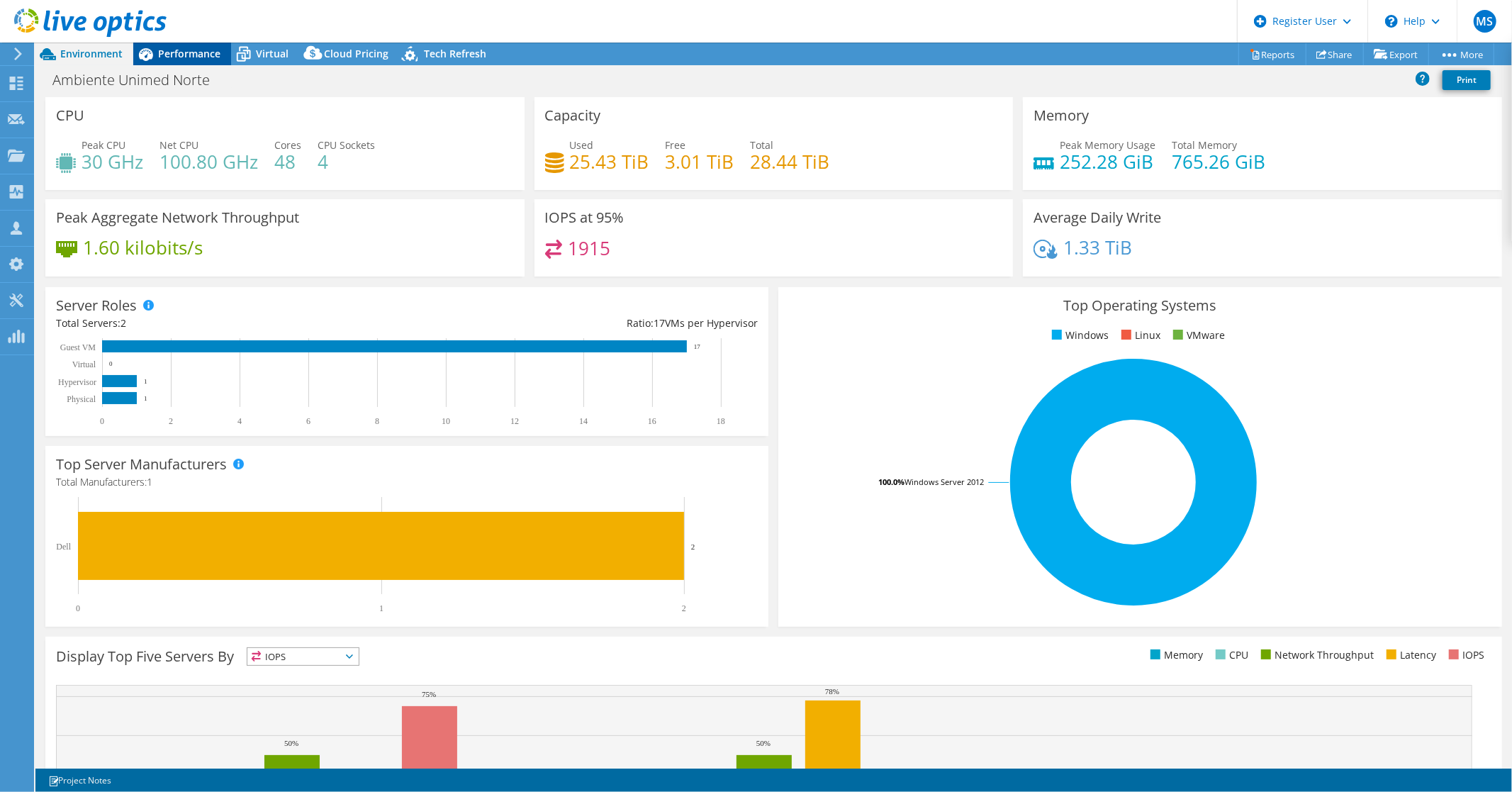
click at [195, 53] on span "Performance" at bounding box center [190, 54] width 63 height 13
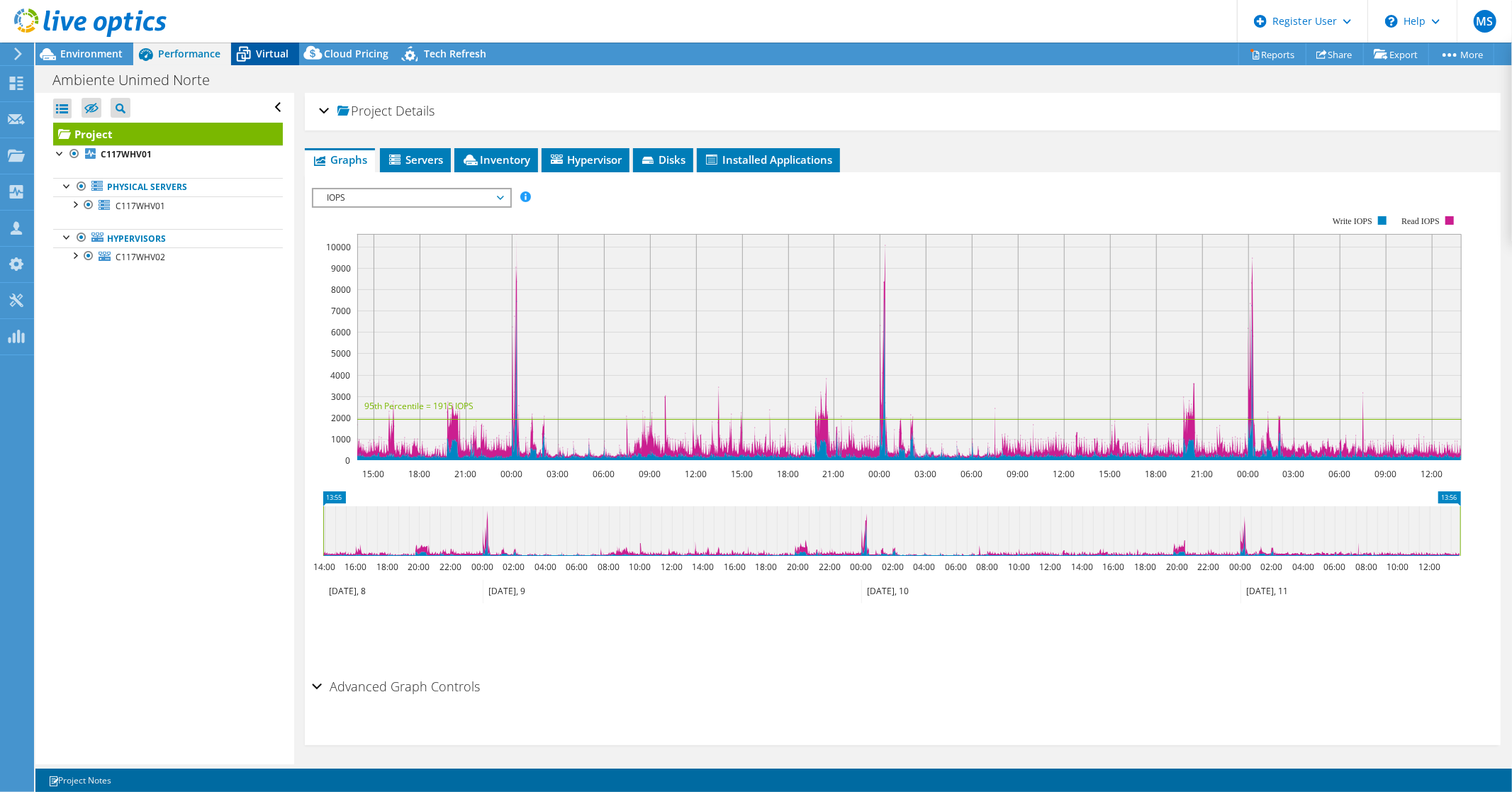
click at [265, 52] on span "Virtual" at bounding box center [273, 54] width 33 height 13
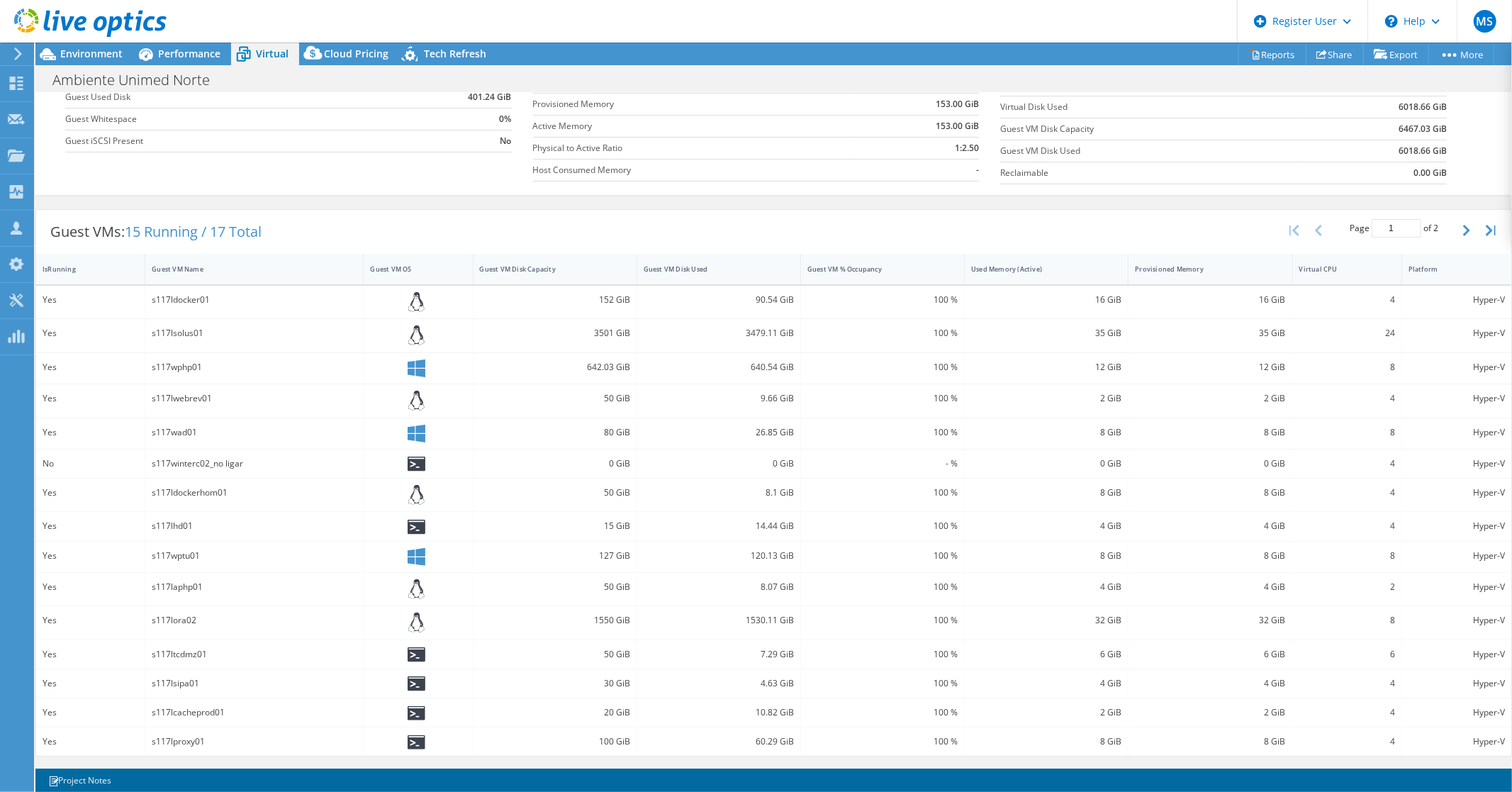
scroll to position [164, 0]
click at [1463, 226] on icon "button" at bounding box center [1467, 231] width 7 height 12
type input "2"
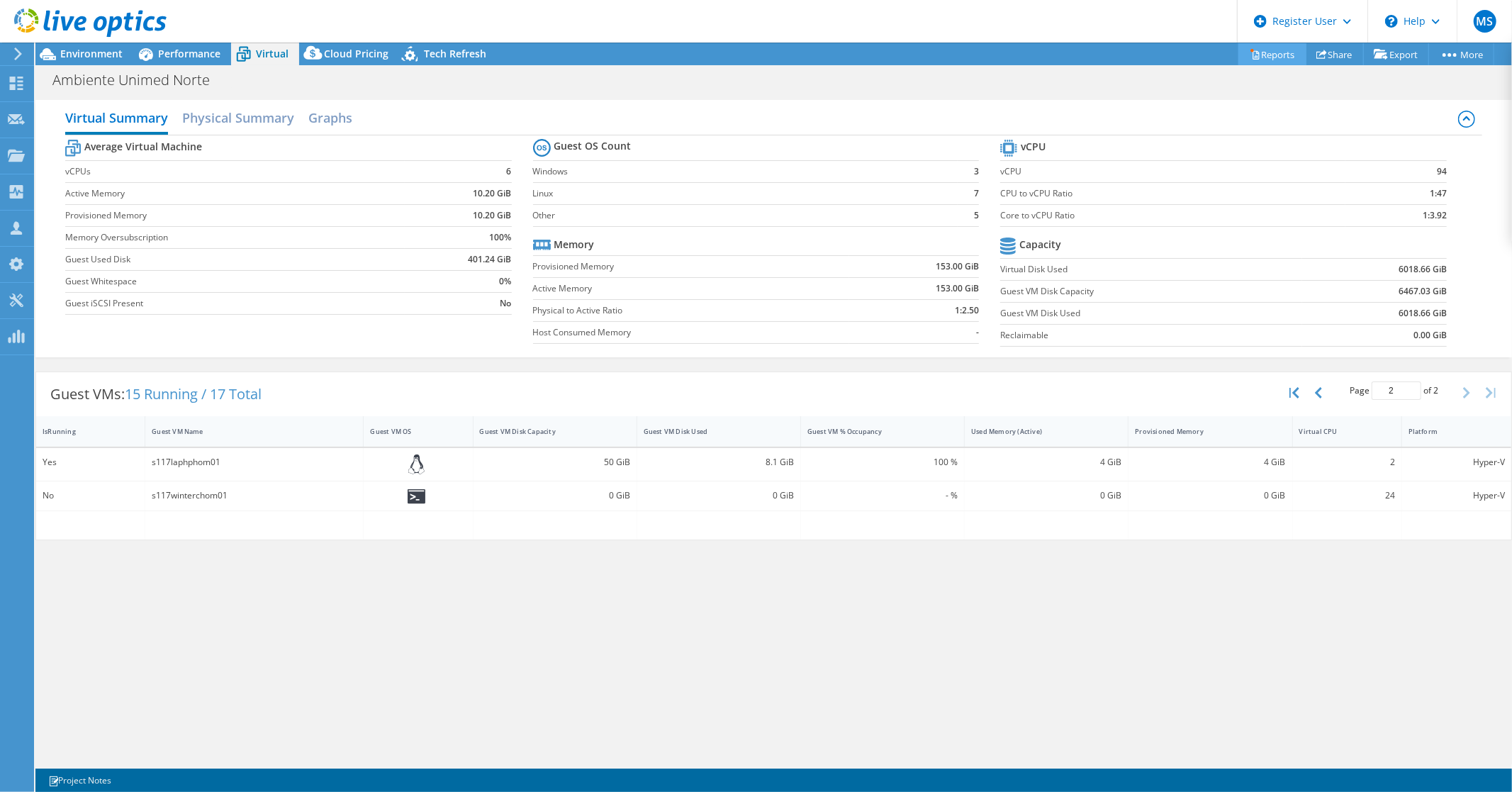
click at [1273, 52] on link "Reports" at bounding box center [1272, 54] width 68 height 22
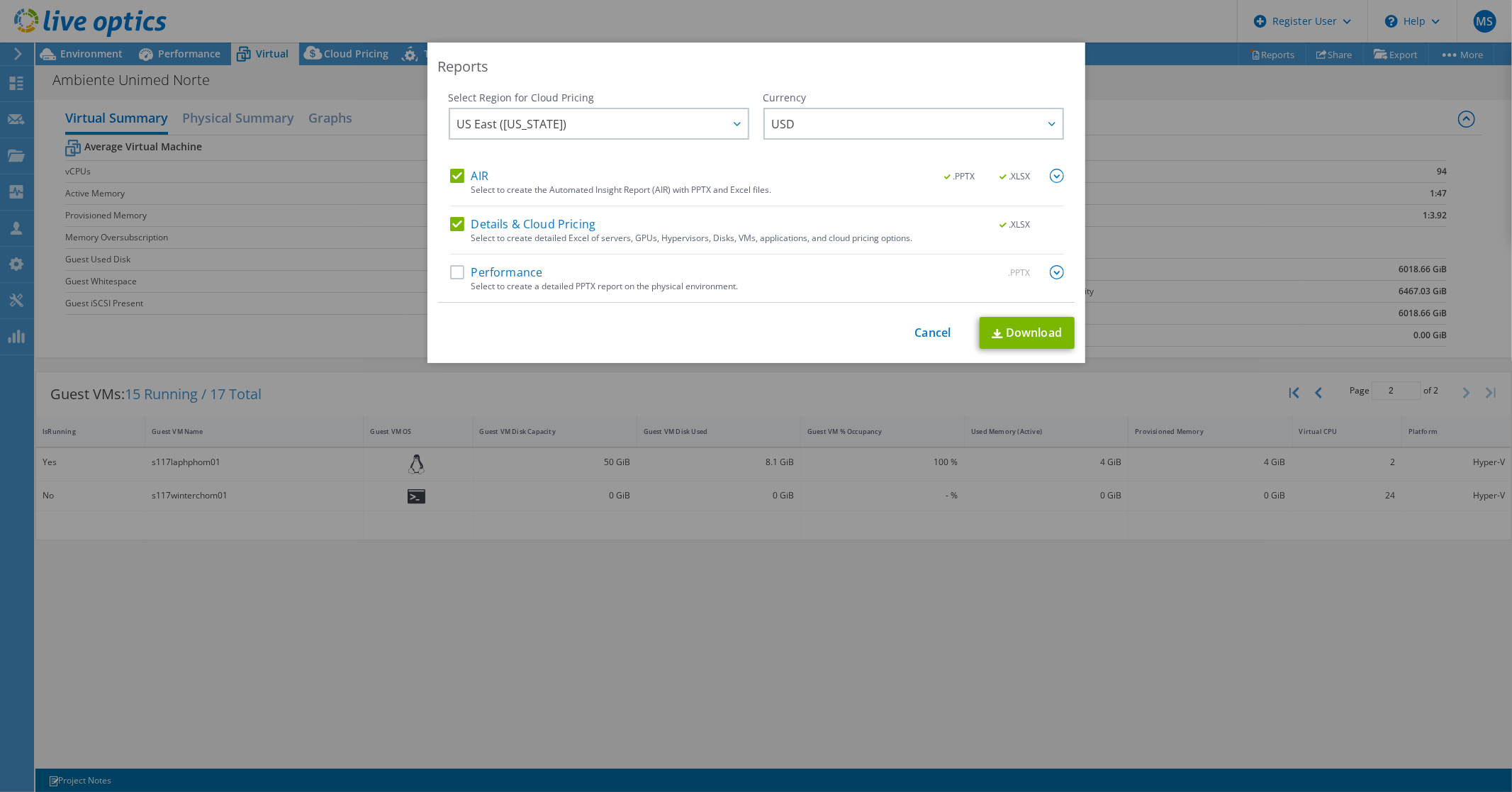
click at [1050, 272] on img at bounding box center [1056, 272] width 14 height 14
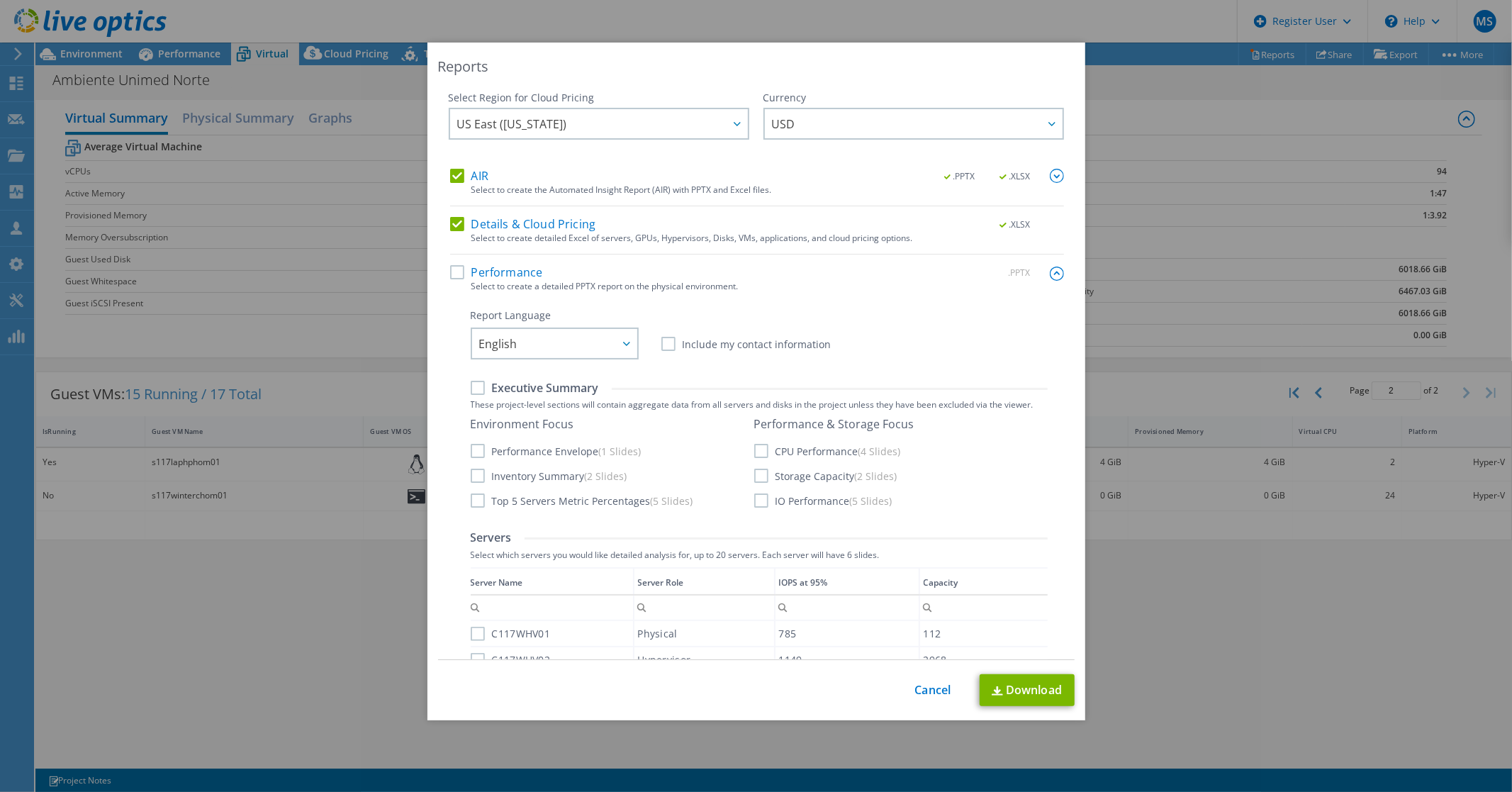
click at [455, 272] on label "Performance" at bounding box center [496, 272] width 93 height 14
click at [0, 0] on input "Performance" at bounding box center [0, 0] width 0 height 0
click at [1028, 690] on link "Download" at bounding box center [1027, 690] width 95 height 32
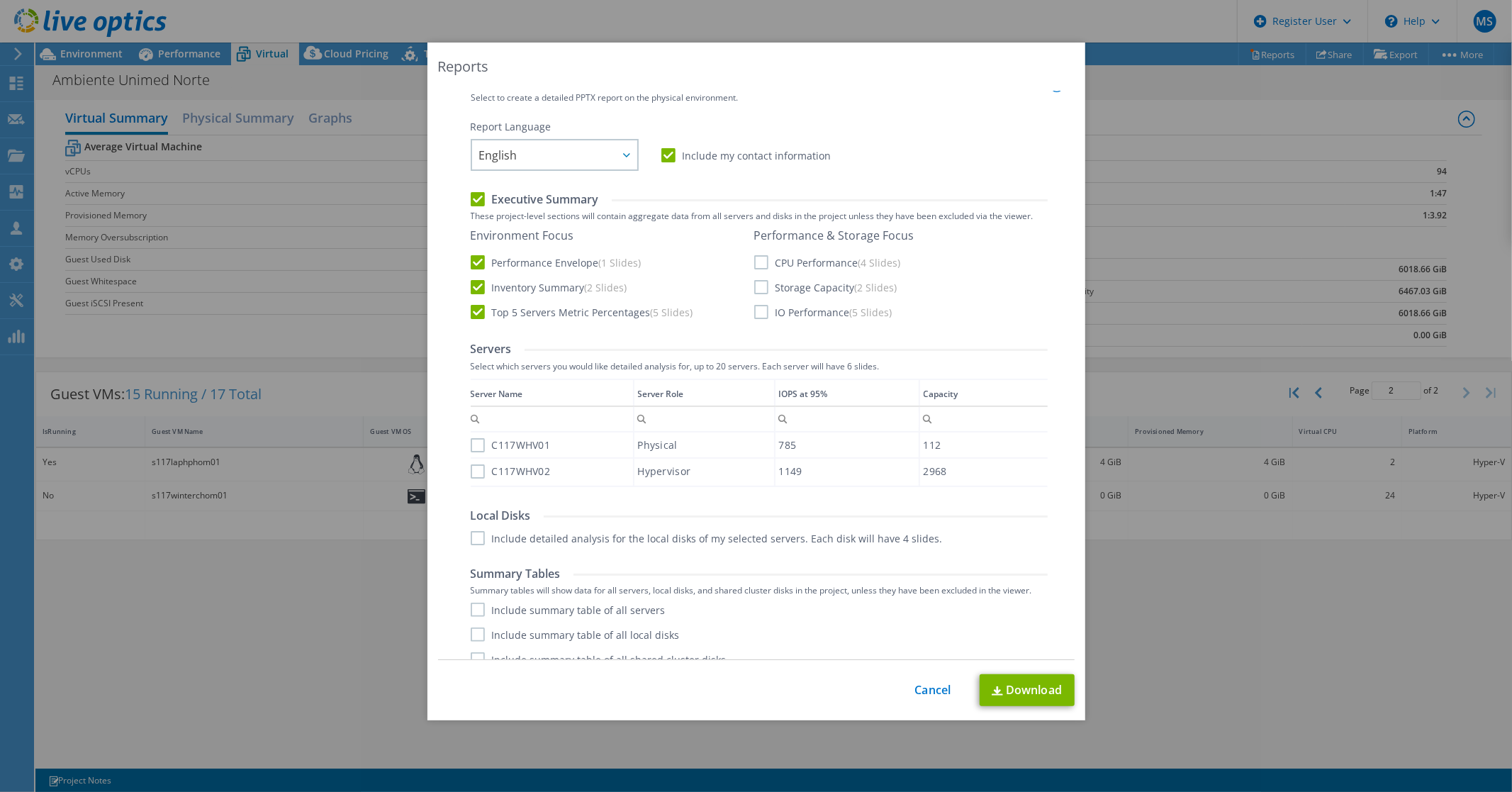
scroll to position [204, 0]
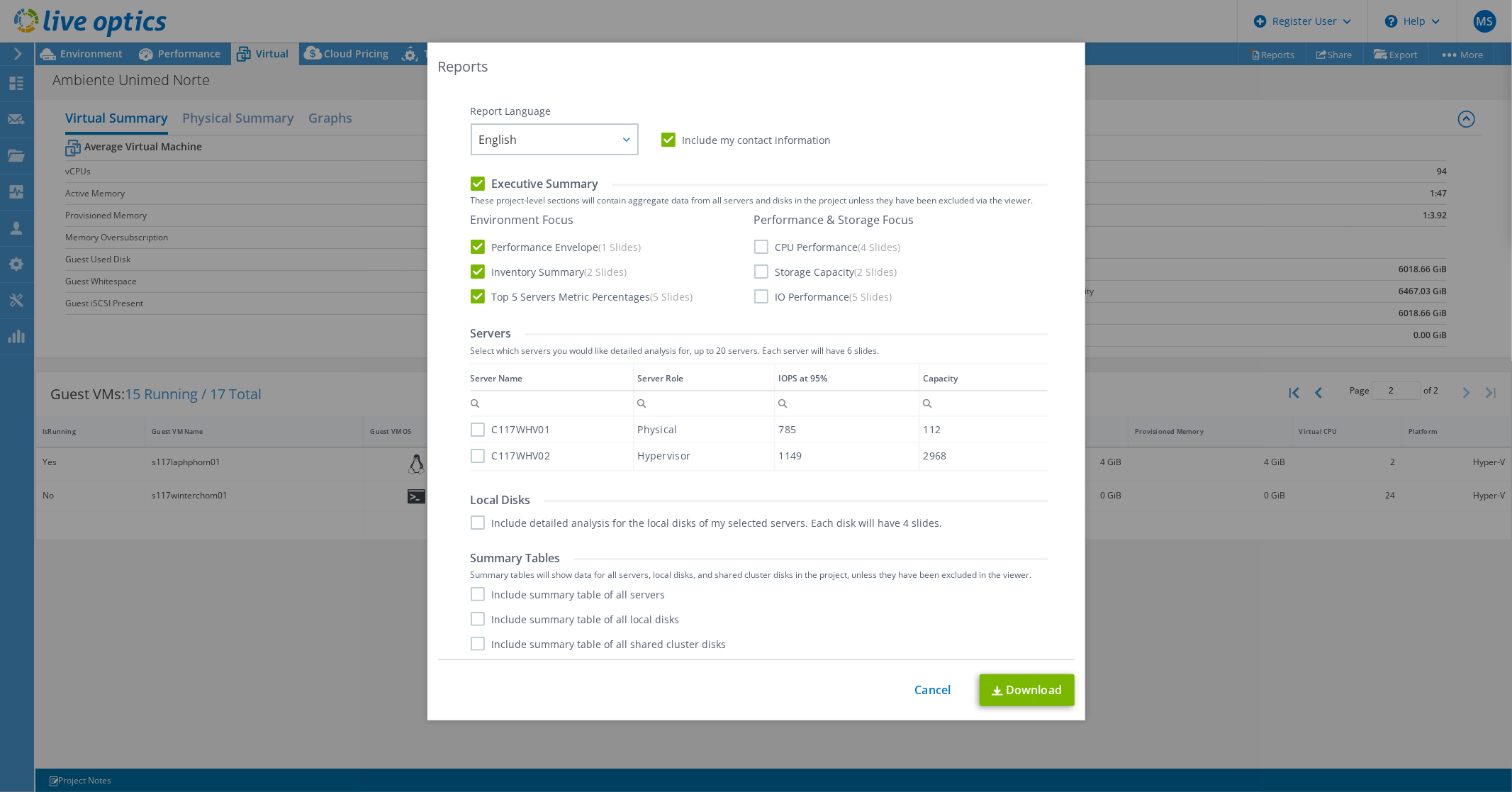
click at [755, 246] on label "CPU Performance (4 Slides)" at bounding box center [828, 246] width 147 height 14
click at [0, 0] on input "CPU Performance (4 Slides)" at bounding box center [0, 0] width 0 height 0
click at [755, 267] on label "Storage Capacity (2 Slides)" at bounding box center [826, 271] width 143 height 14
click at [0, 0] on input "Storage Capacity (2 Slides)" at bounding box center [0, 0] width 0 height 0
click at [755, 293] on label "IO Performance (5 Slides)" at bounding box center [824, 296] width 138 height 14
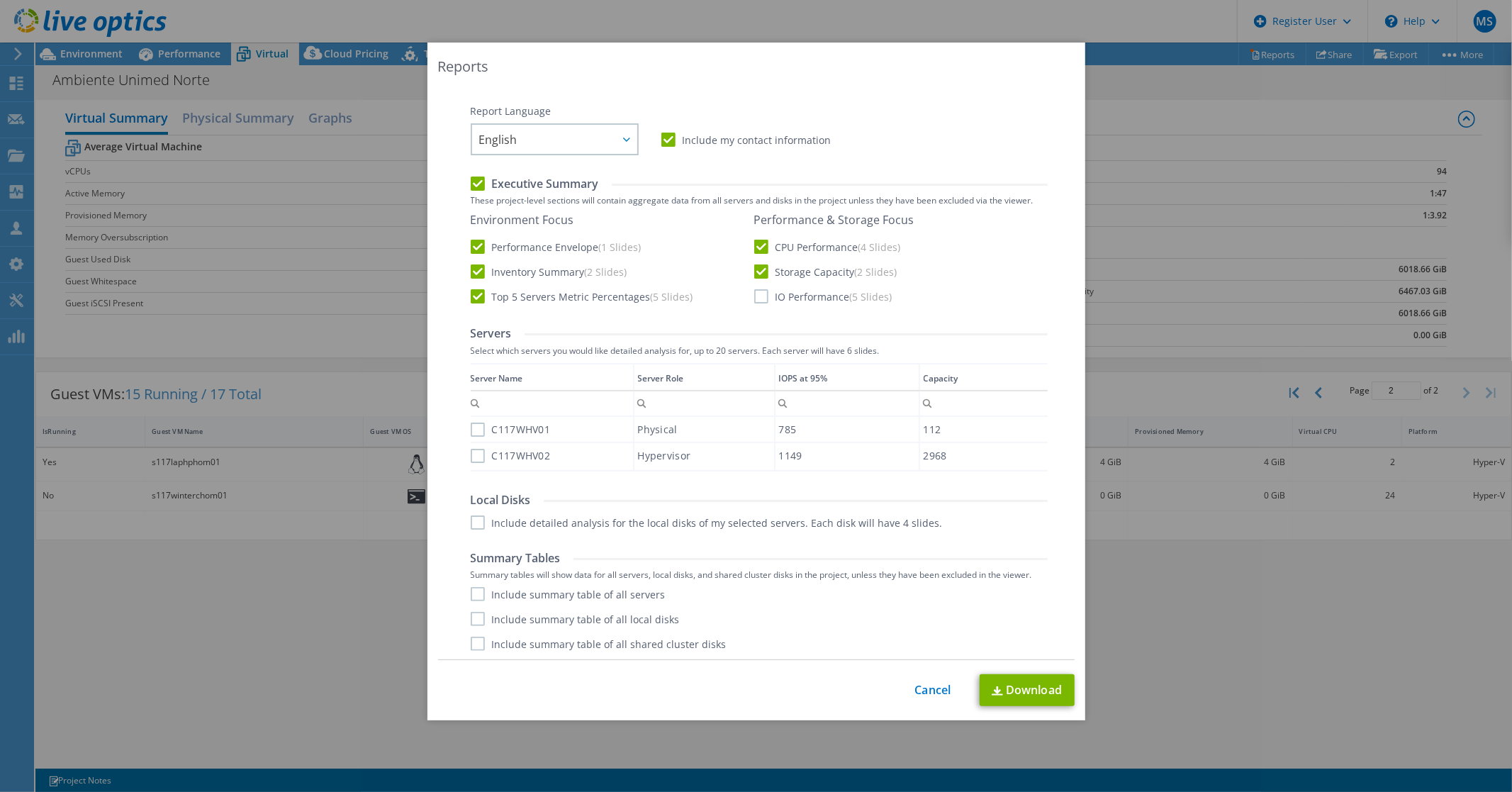
click at [0, 0] on input "IO Performance (5 Slides)" at bounding box center [0, 0] width 0 height 0
click at [473, 428] on label "C117WHV01" at bounding box center [510, 429] width 80 height 14
click at [0, 0] on input "C117WHV01" at bounding box center [0, 0] width 0 height 0
click at [474, 452] on label "C117WHV02" at bounding box center [510, 456] width 80 height 14
click at [0, 0] on input "C117WHV02" at bounding box center [0, 0] width 0 height 0
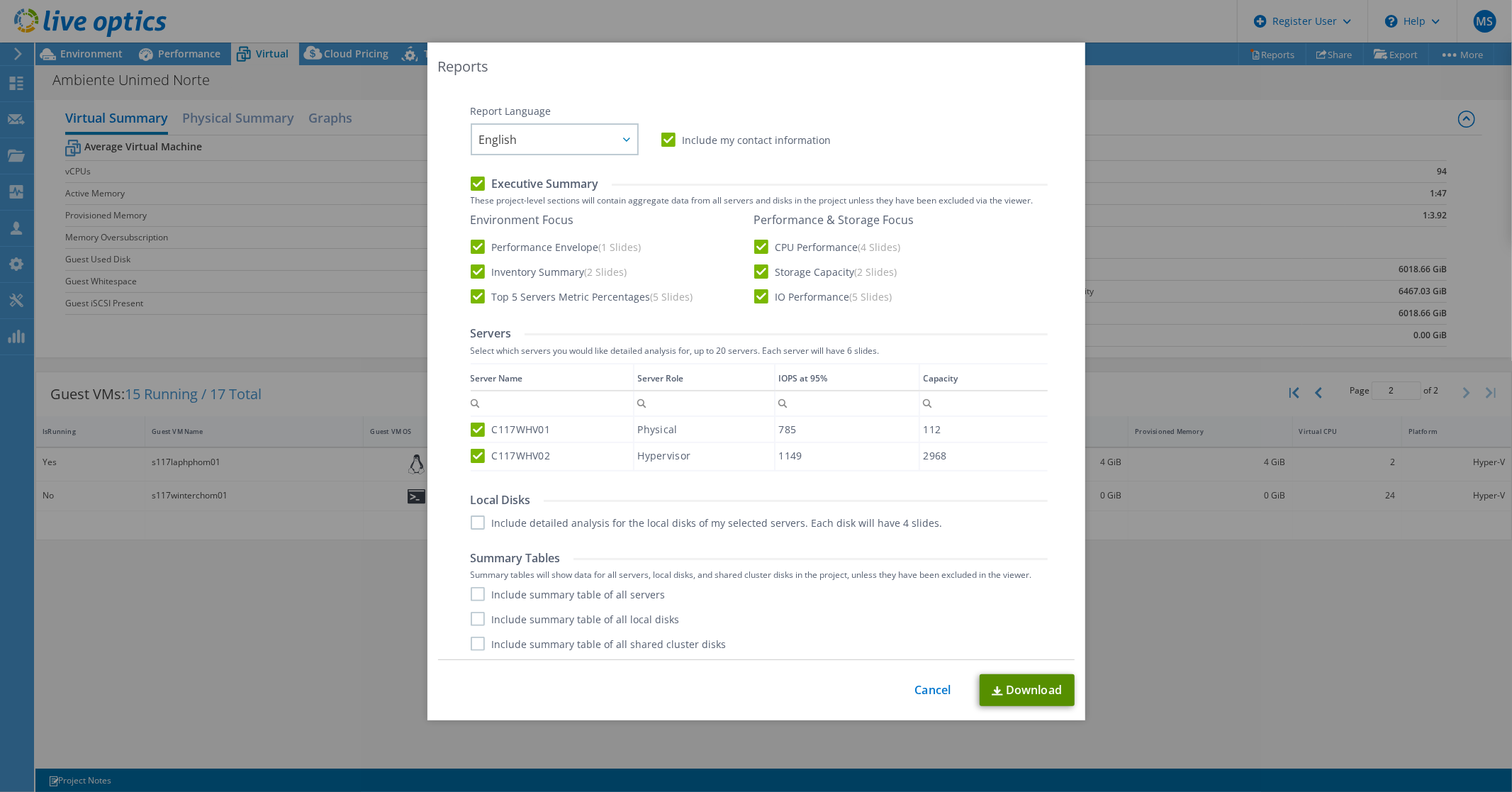
click at [1011, 688] on link "Download" at bounding box center [1027, 690] width 95 height 32
click at [1243, 645] on div "Reports Select Region for Cloud Pricing Asia Pacific ([GEOGRAPHIC_DATA]) [GEOGR…" at bounding box center [756, 396] width 1512 height 707
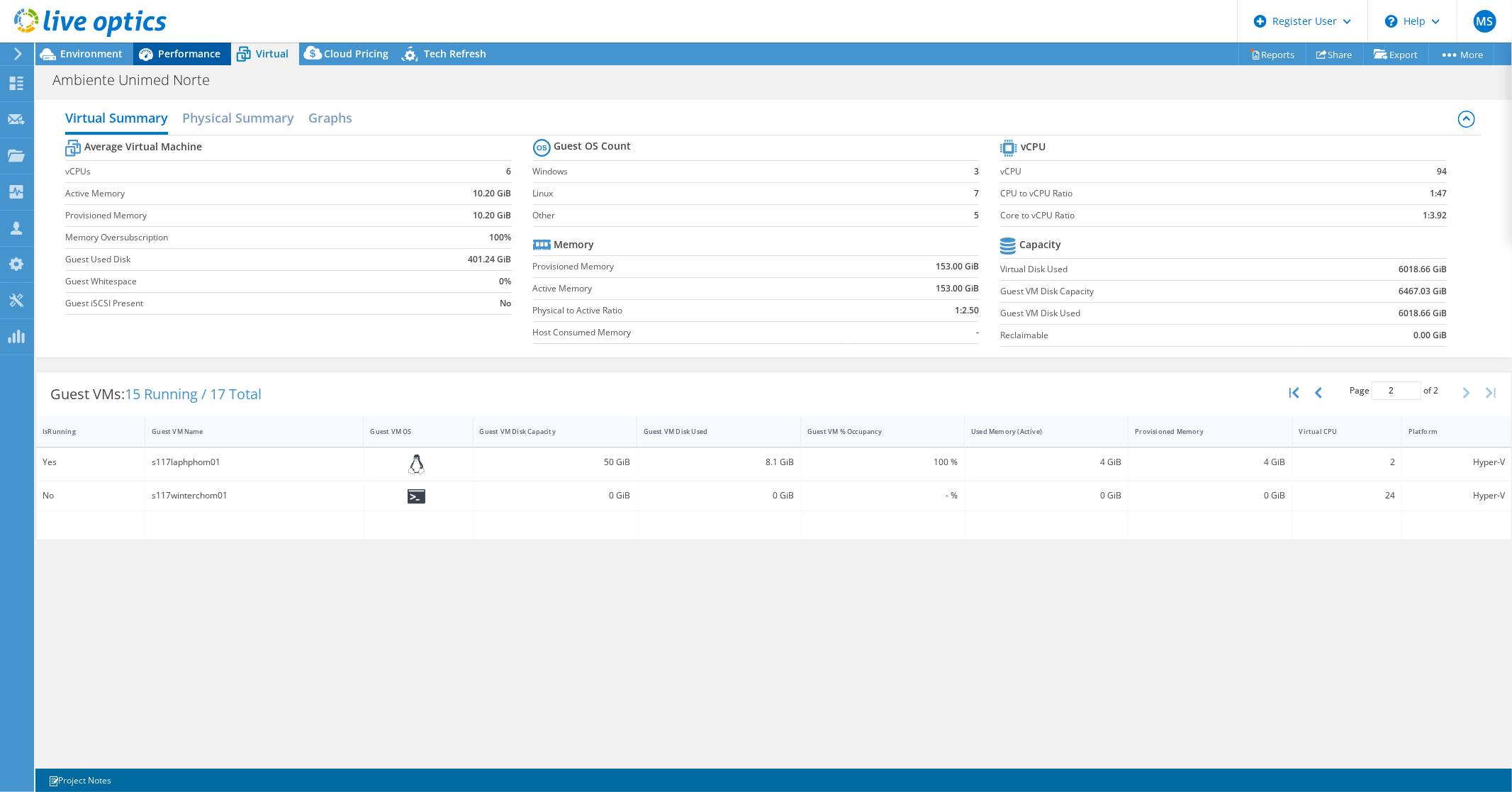
click at [173, 53] on span "Performance" at bounding box center [190, 54] width 63 height 13
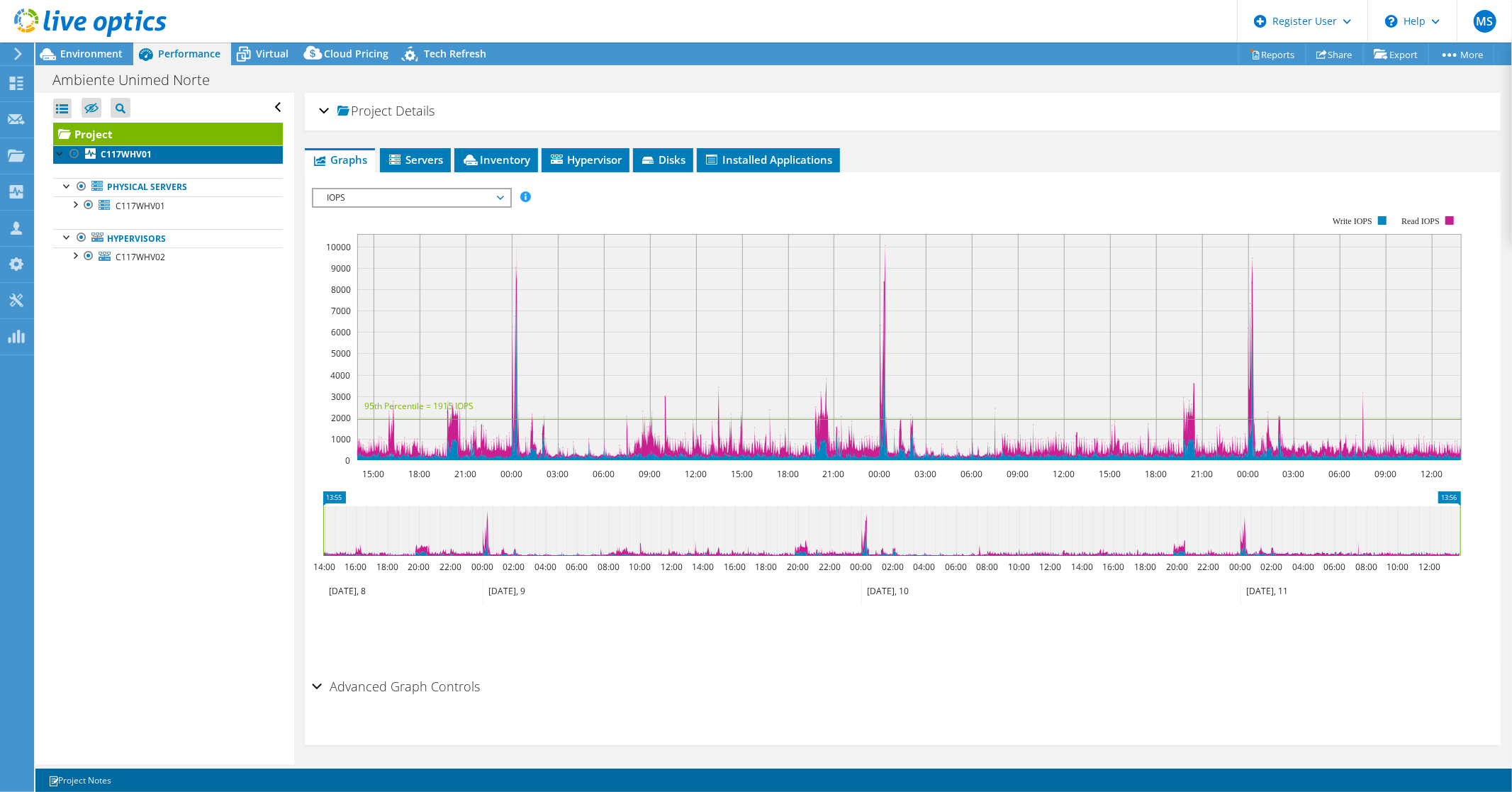
click at [112, 151] on b "C117WHV01" at bounding box center [126, 154] width 51 height 12
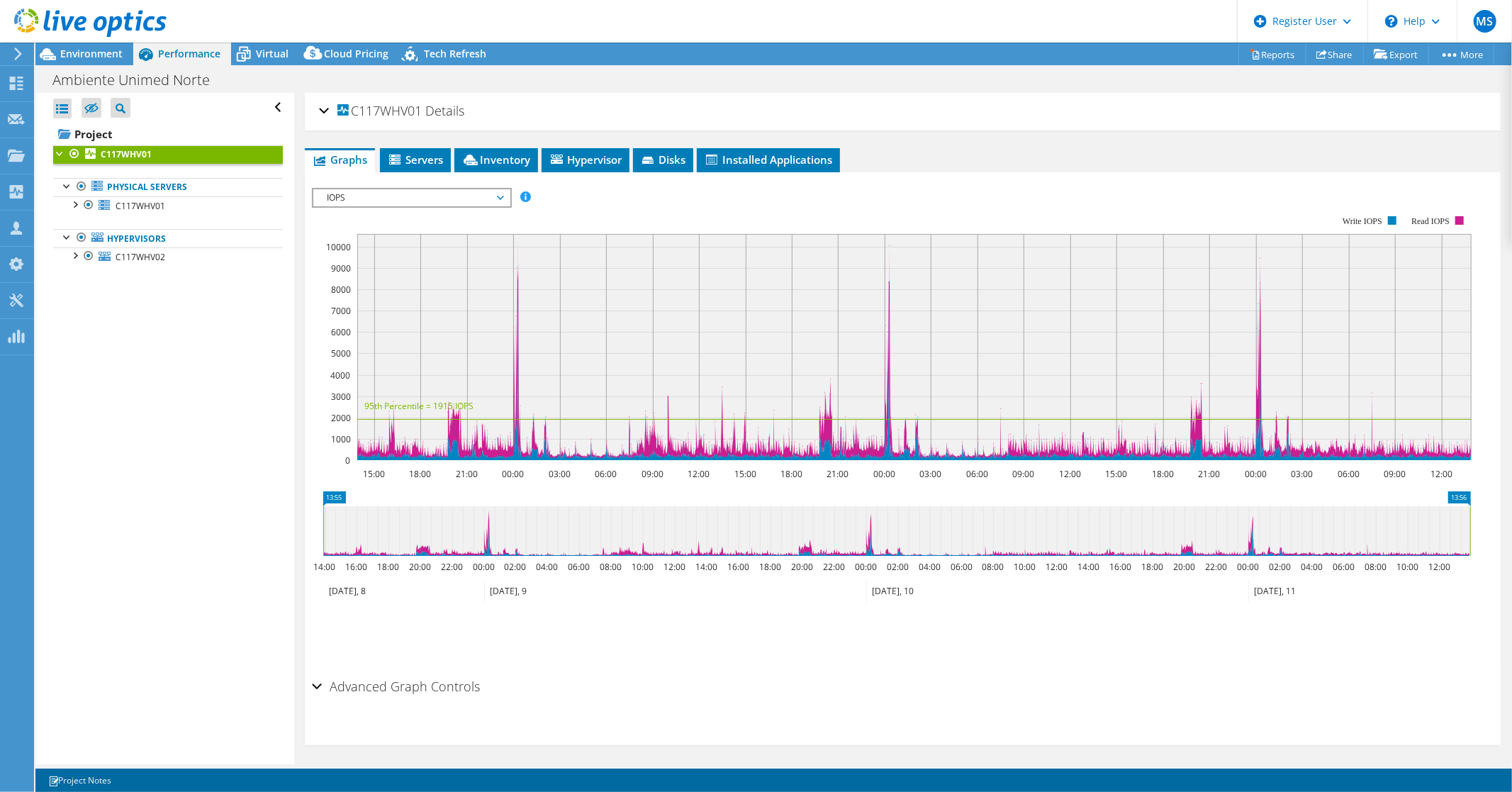
click at [499, 192] on span "IOPS" at bounding box center [411, 198] width 182 height 17
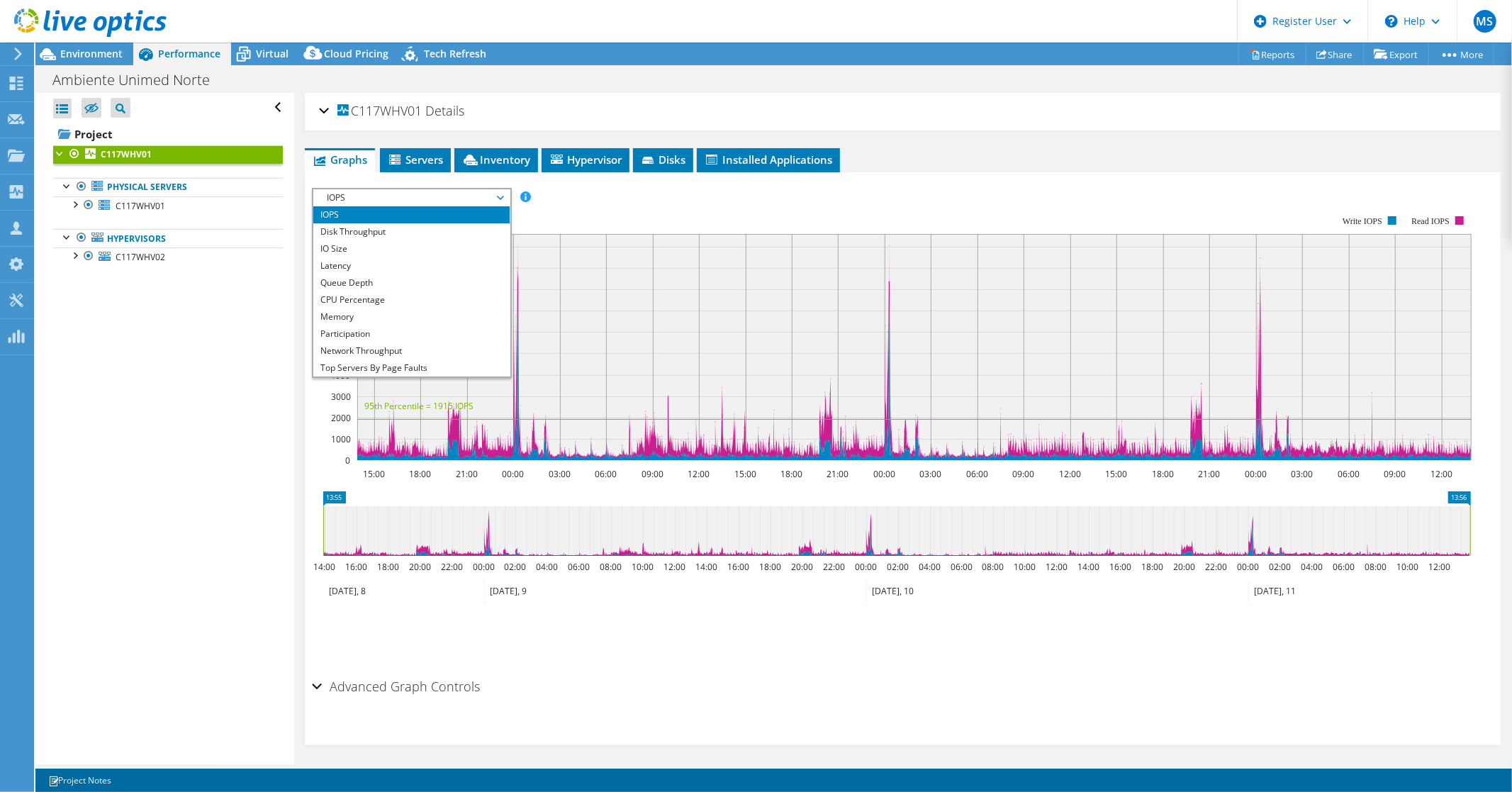
click at [990, 169] on ul "Graphs Servers Inventory Hypervisor Disks Cluster Disks Installed Applications" at bounding box center [903, 160] width 1196 height 24
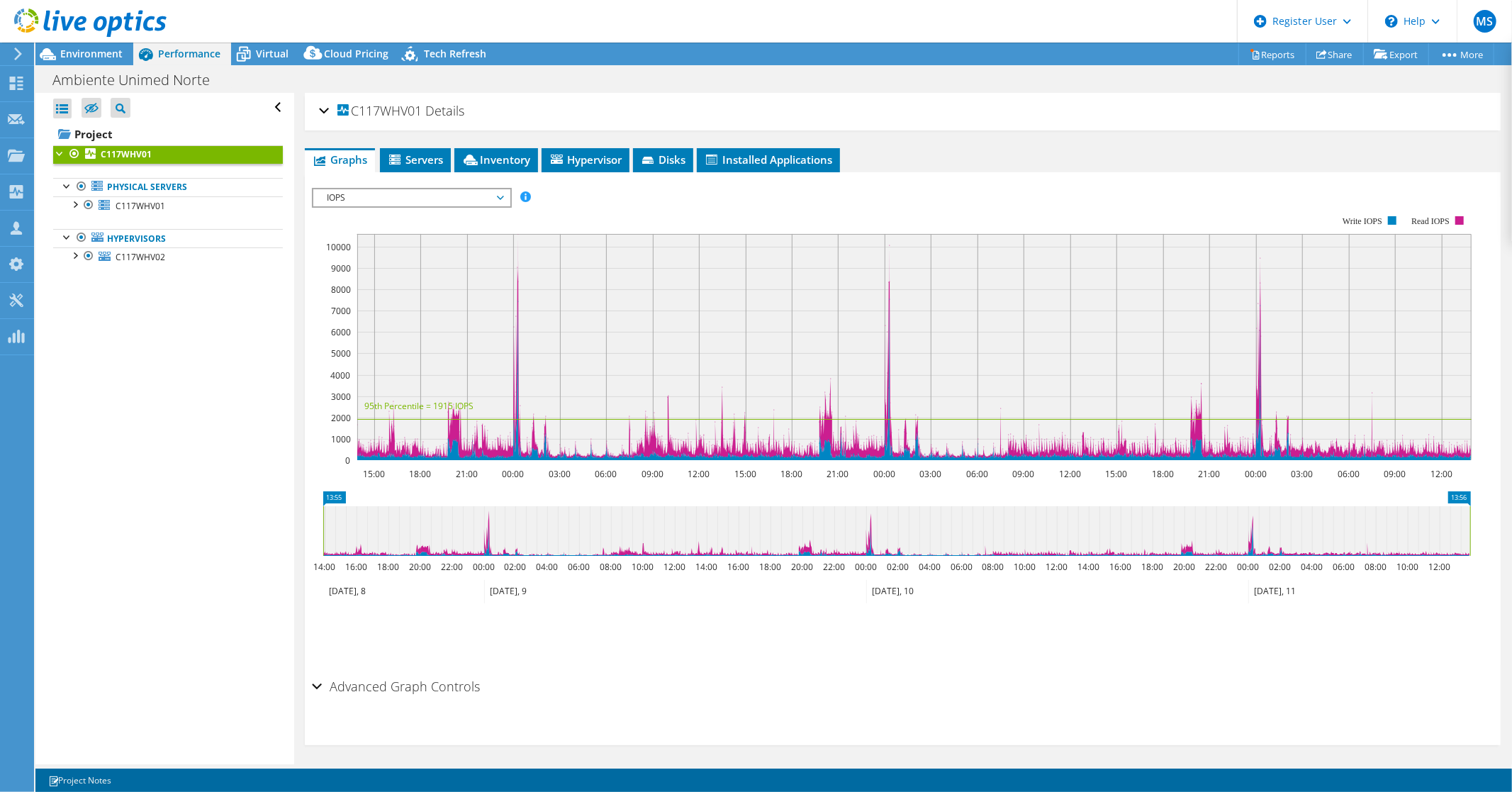
click at [324, 108] on div "C117WHV01 Details" at bounding box center [902, 111] width 1168 height 30
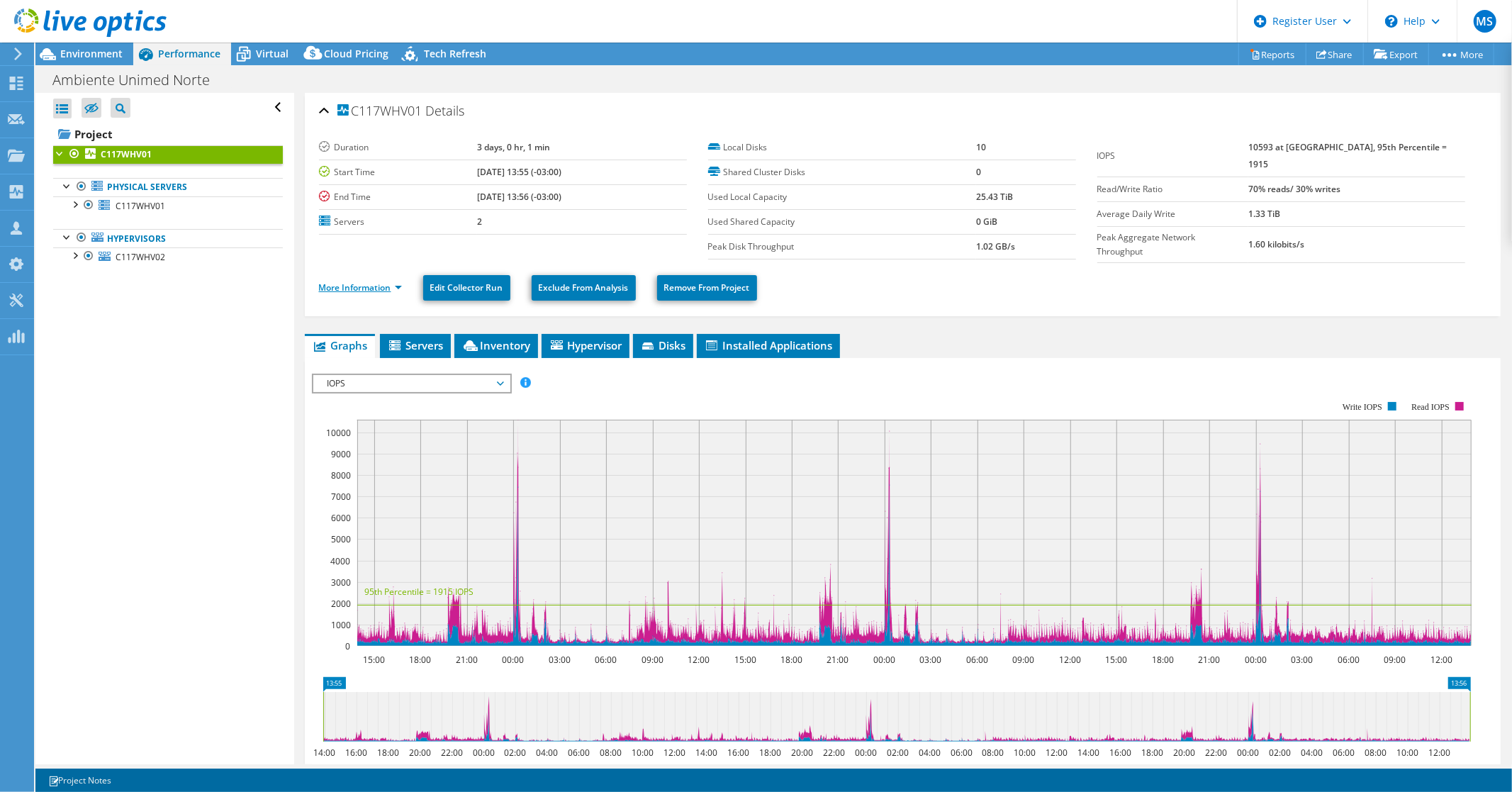
click at [394, 282] on link "More Information" at bounding box center [360, 288] width 83 height 12
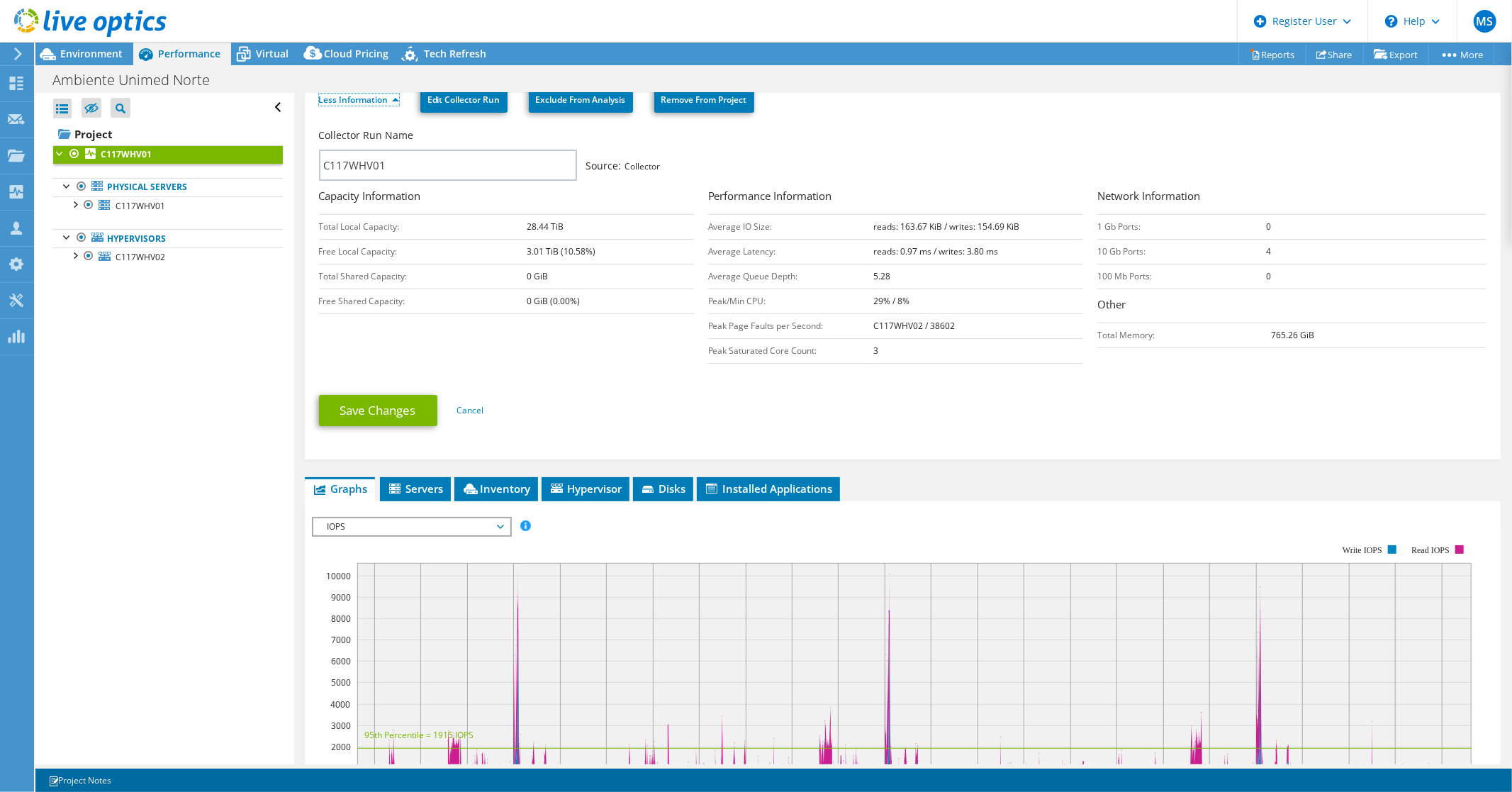
scroll to position [157, 0]
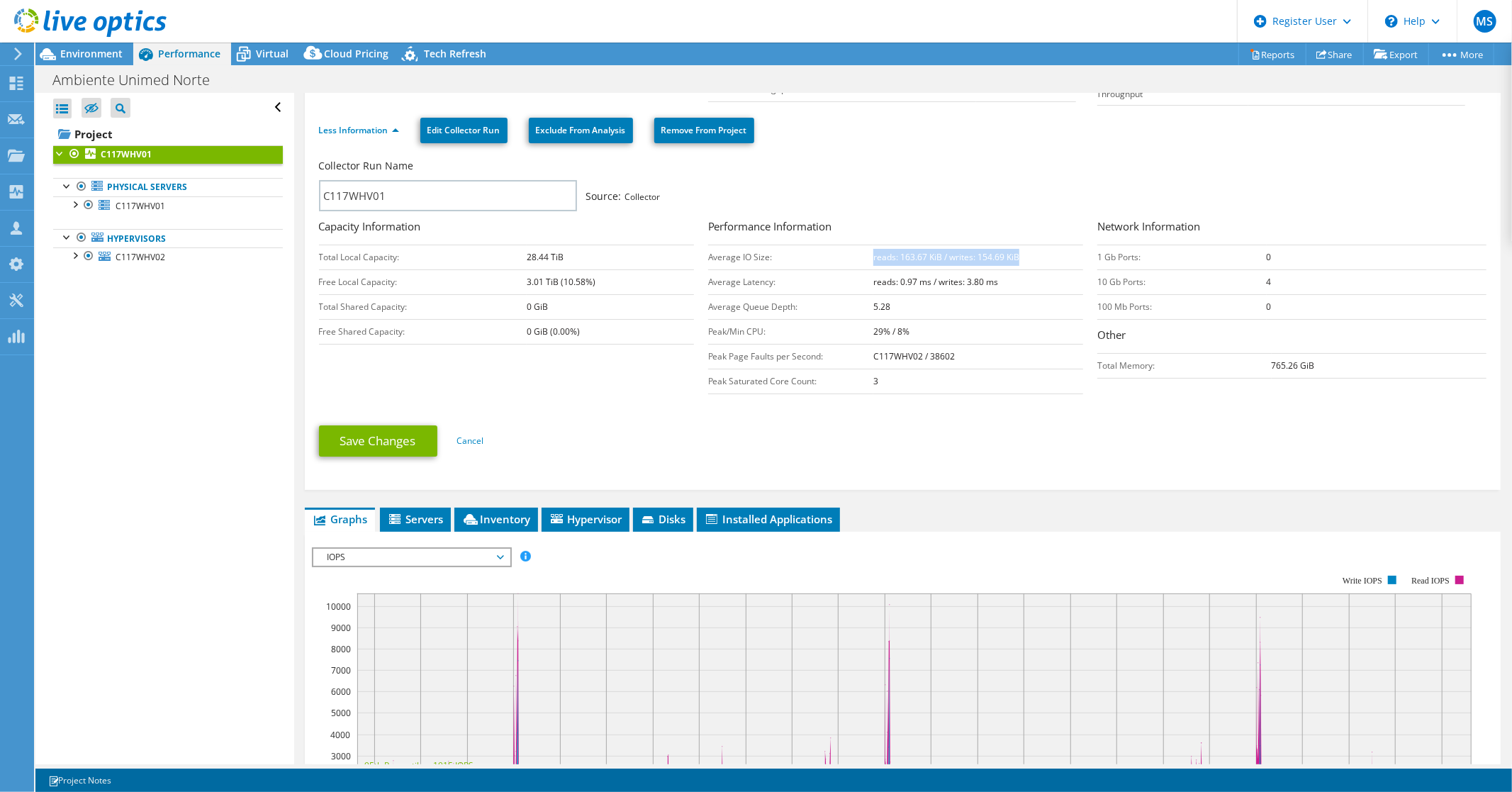
drag, startPoint x: 868, startPoint y: 258, endPoint x: 1017, endPoint y: 260, distance: 149.0
click at [1017, 260] on td "reads: 163.67 KiB / writes: 154.69 KiB" at bounding box center [978, 257] width 209 height 25
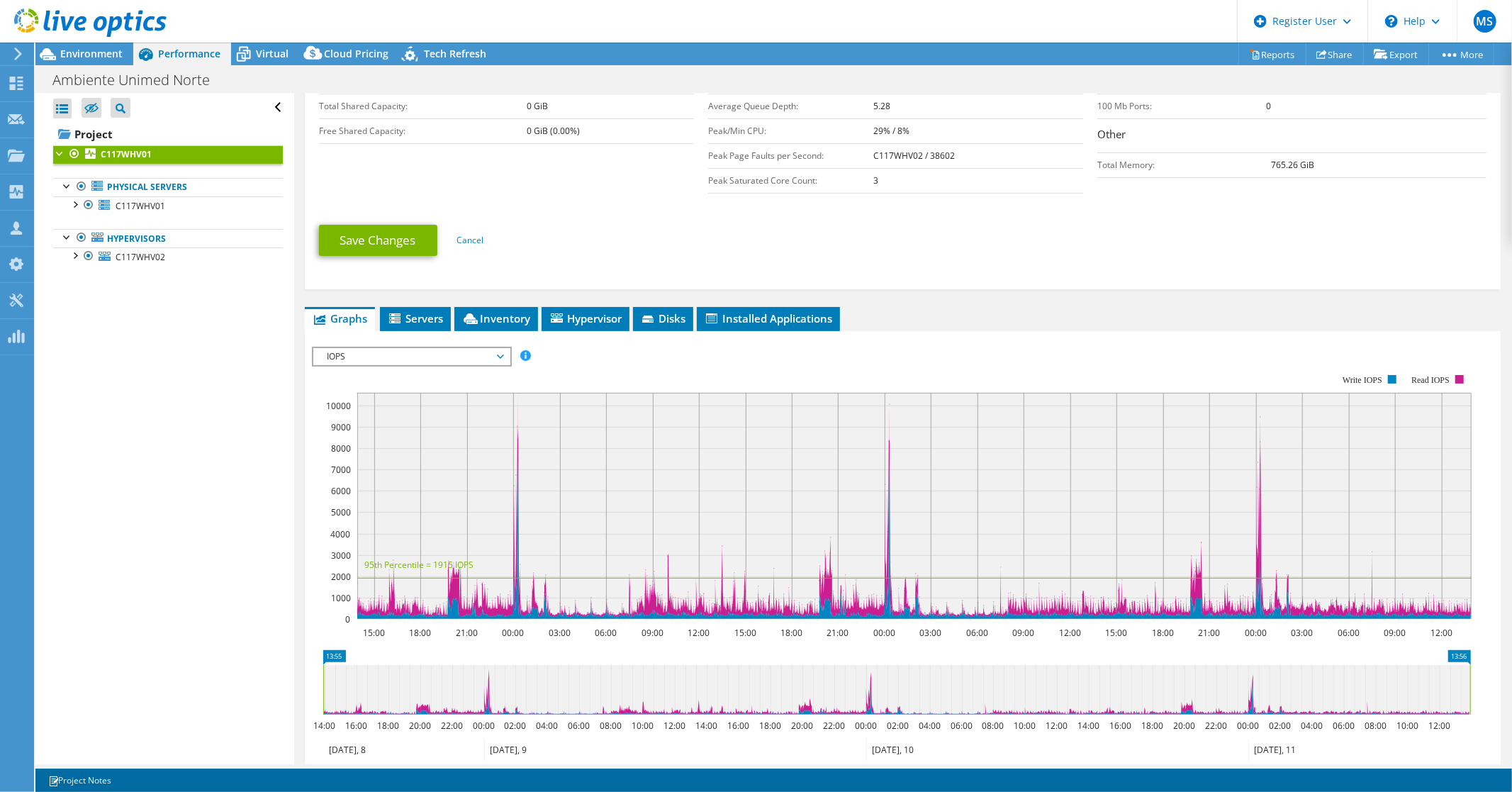
scroll to position [279, 0]
